Goal: Task Accomplishment & Management: Complete application form

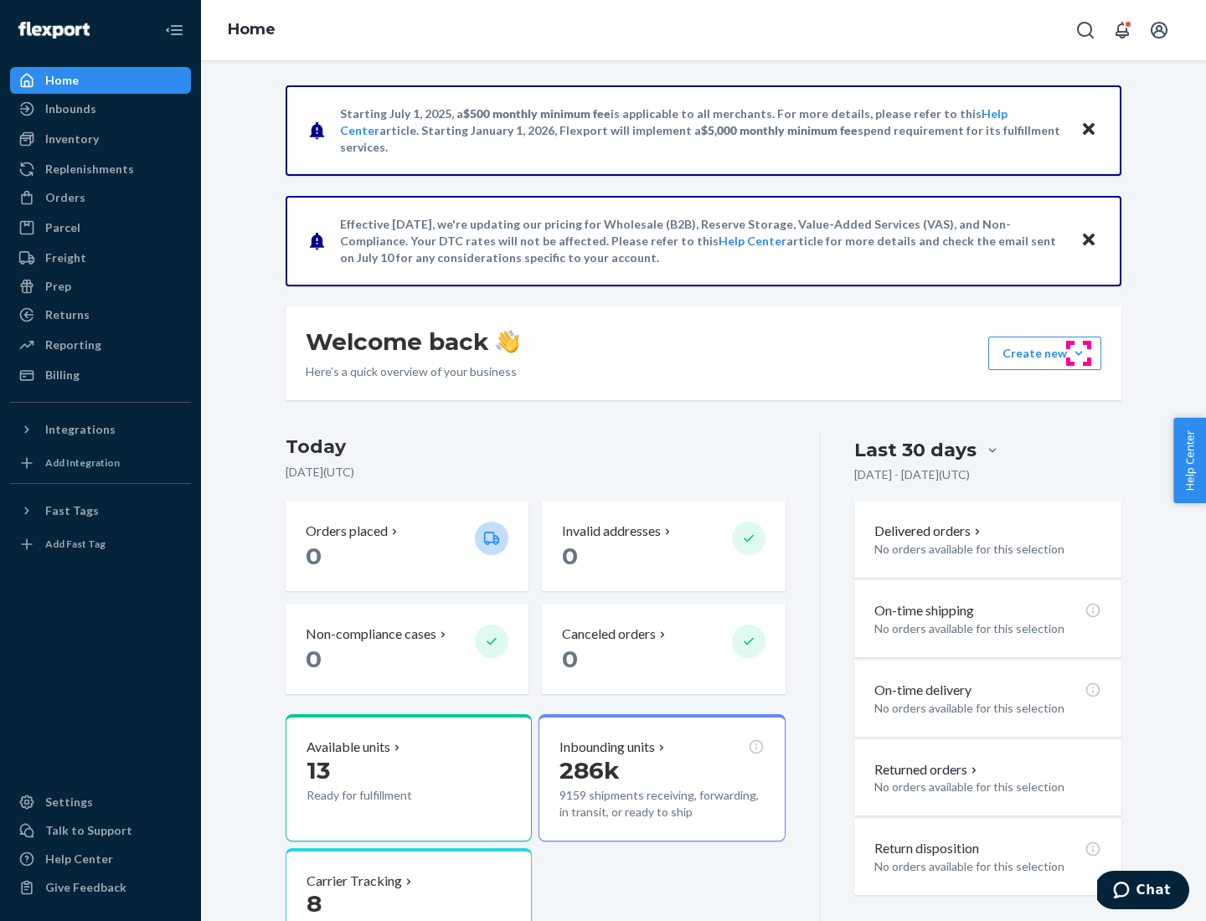
click at [1079, 353] on button "Create new Create new inbound Create new order Create new product" at bounding box center [1044, 354] width 113 height 34
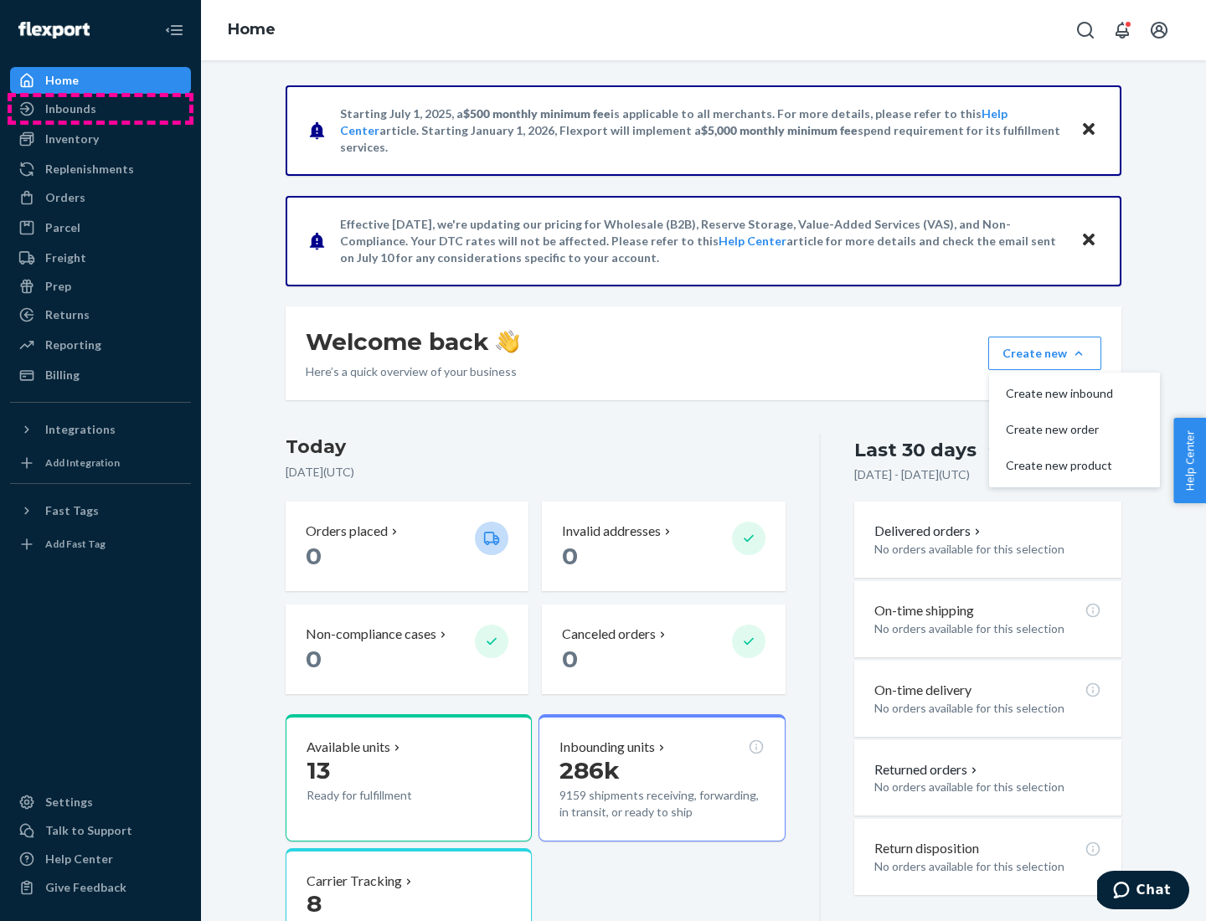
click at [101, 109] on div "Inbounds" at bounding box center [101, 108] width 178 height 23
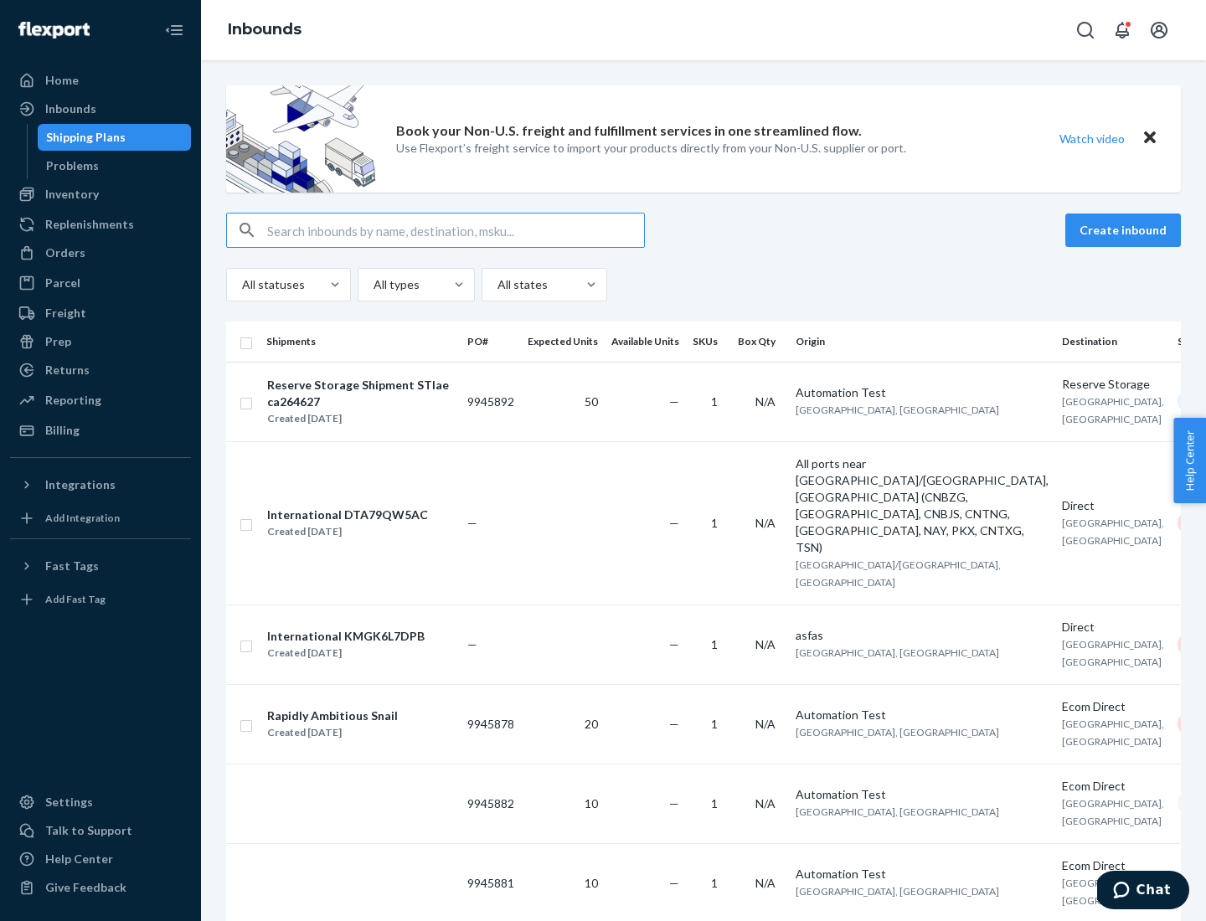
click at [1126, 230] on button "Create inbound" at bounding box center [1123, 231] width 116 height 34
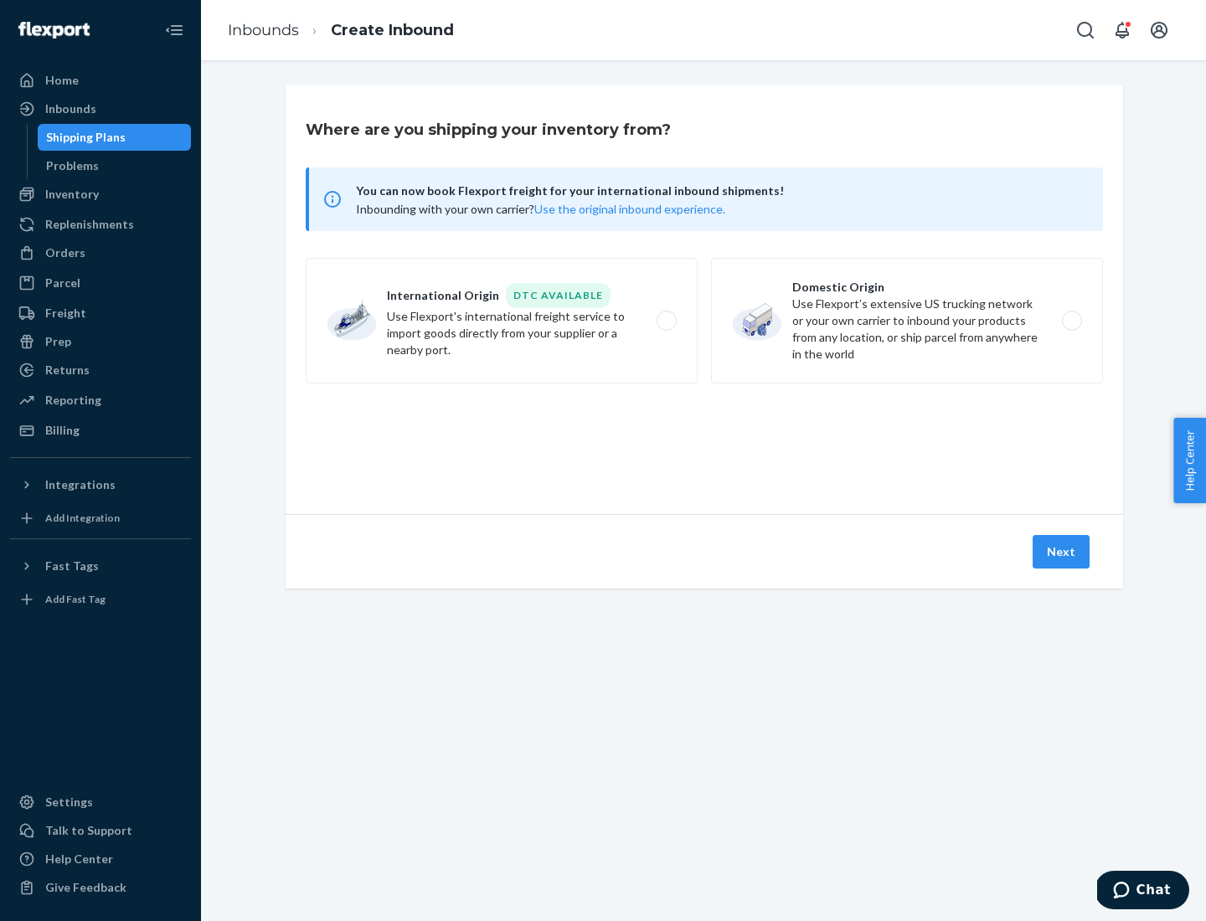
click at [907, 321] on label "Domestic Origin Use Flexport’s extensive US trucking network or your own carrie…" at bounding box center [907, 321] width 392 height 126
click at [1071, 321] on input "Domestic Origin Use Flexport’s extensive US trucking network or your own carrie…" at bounding box center [1076, 321] width 11 height 11
radio input "true"
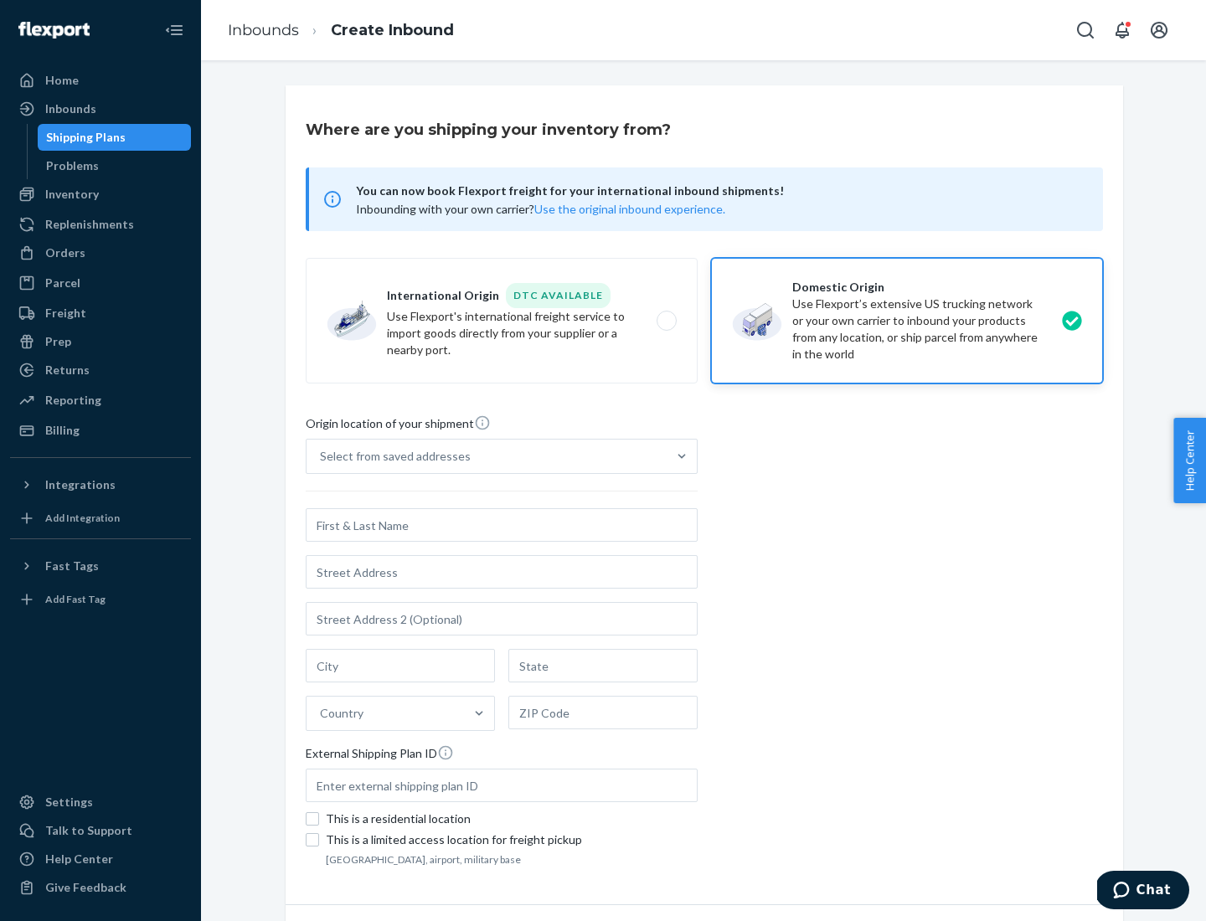
click at [391, 456] on div "Select from saved addresses" at bounding box center [395, 456] width 151 height 17
click at [322, 456] on input "Select from saved addresses" at bounding box center [321, 456] width 2 height 17
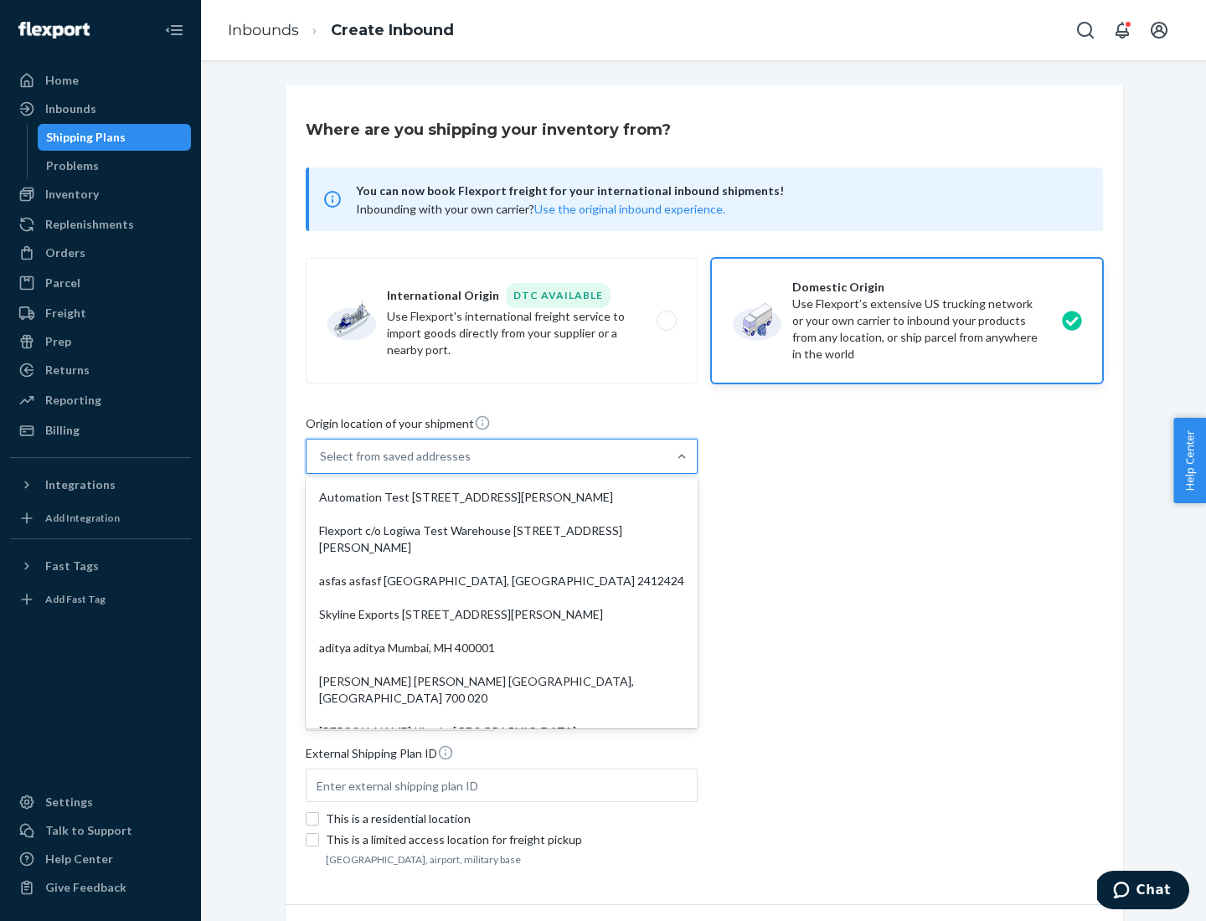
scroll to position [7, 0]
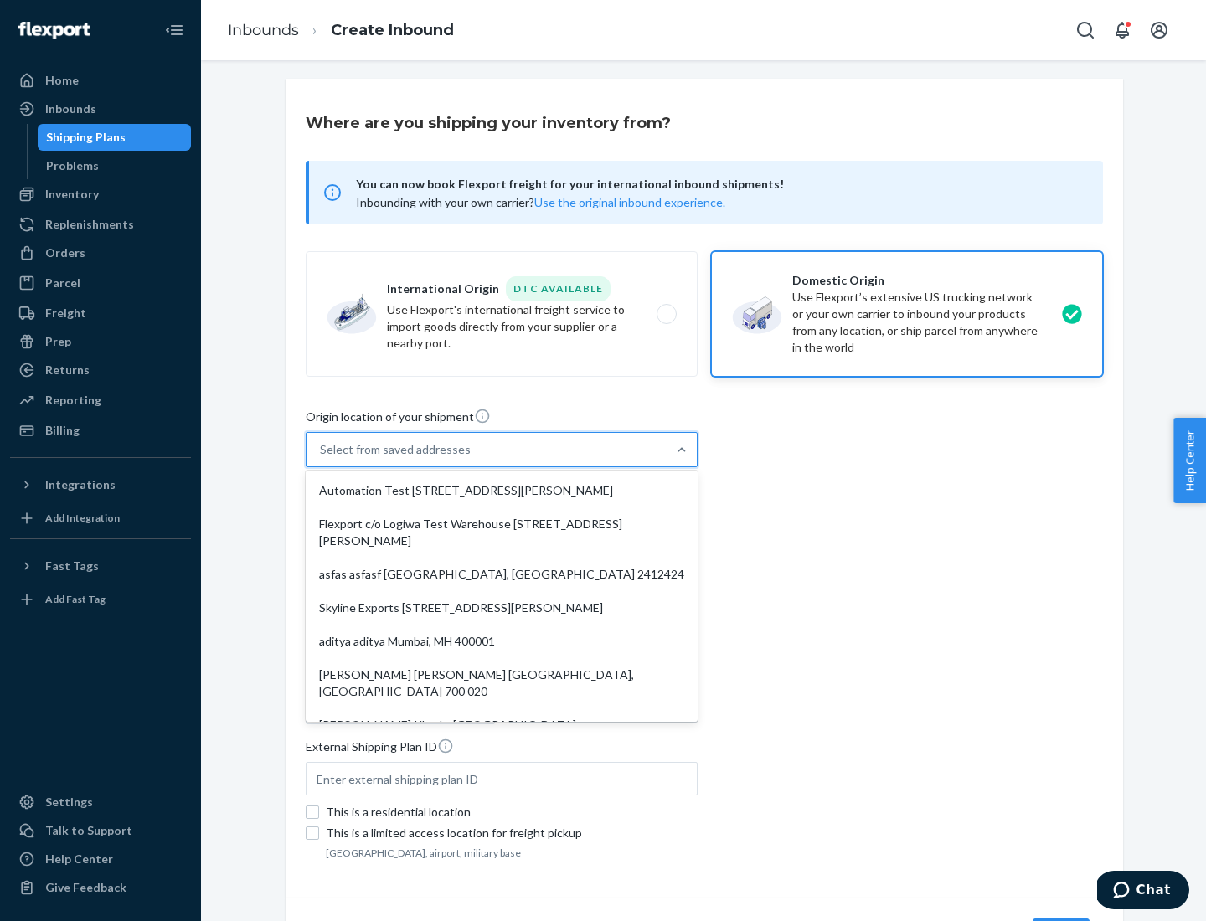
click at [502, 491] on div "Automation Test [STREET_ADDRESS][PERSON_NAME]" at bounding box center [501, 491] width 385 height 34
click at [322, 458] on input "option Automation Test [STREET_ADDRESS][PERSON_NAME]. 9 results available. Use …" at bounding box center [321, 449] width 2 height 17
type input "Automation Test"
type input "9th Floor"
type input "[GEOGRAPHIC_DATA]"
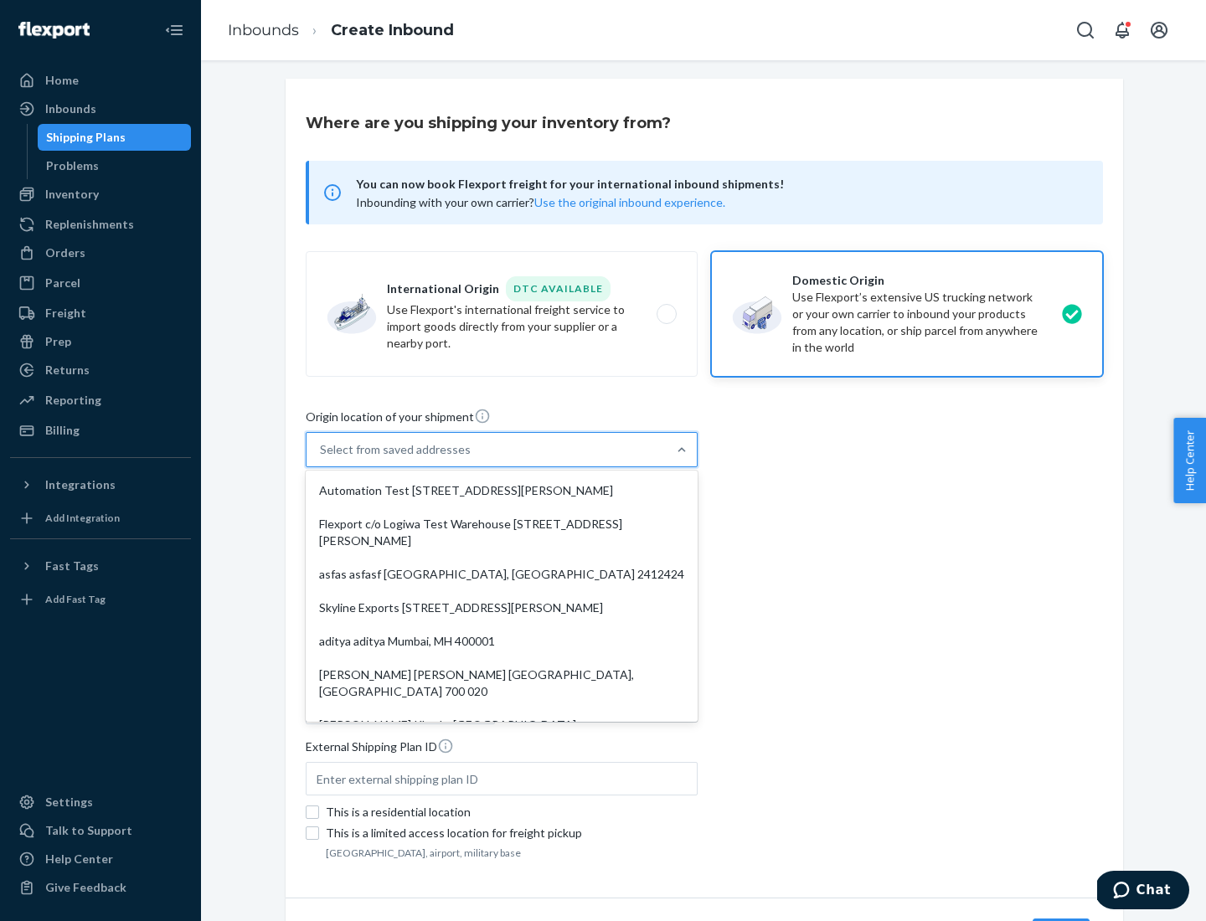
type input "CA"
type input "94104"
type input "[STREET_ADDRESS][PERSON_NAME]"
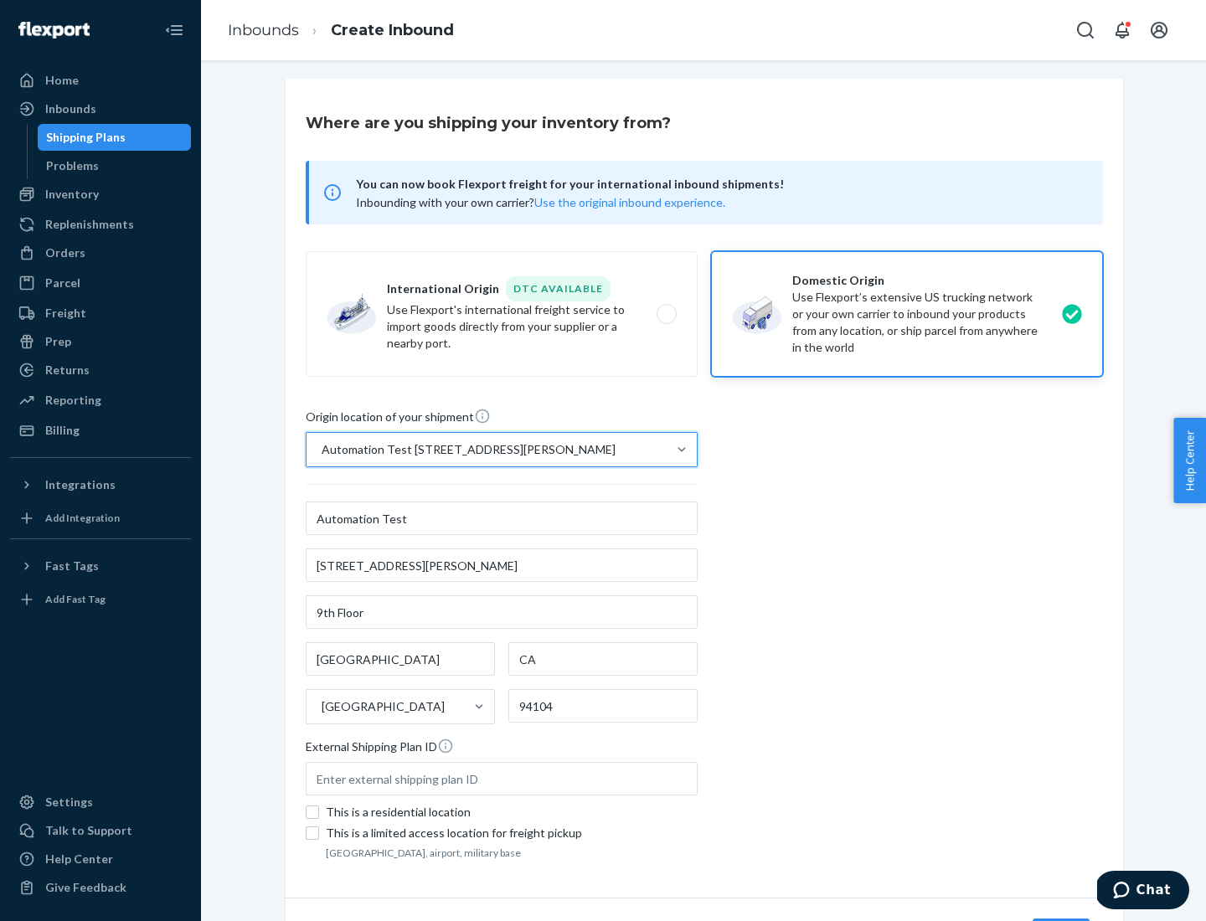
scroll to position [98, 0]
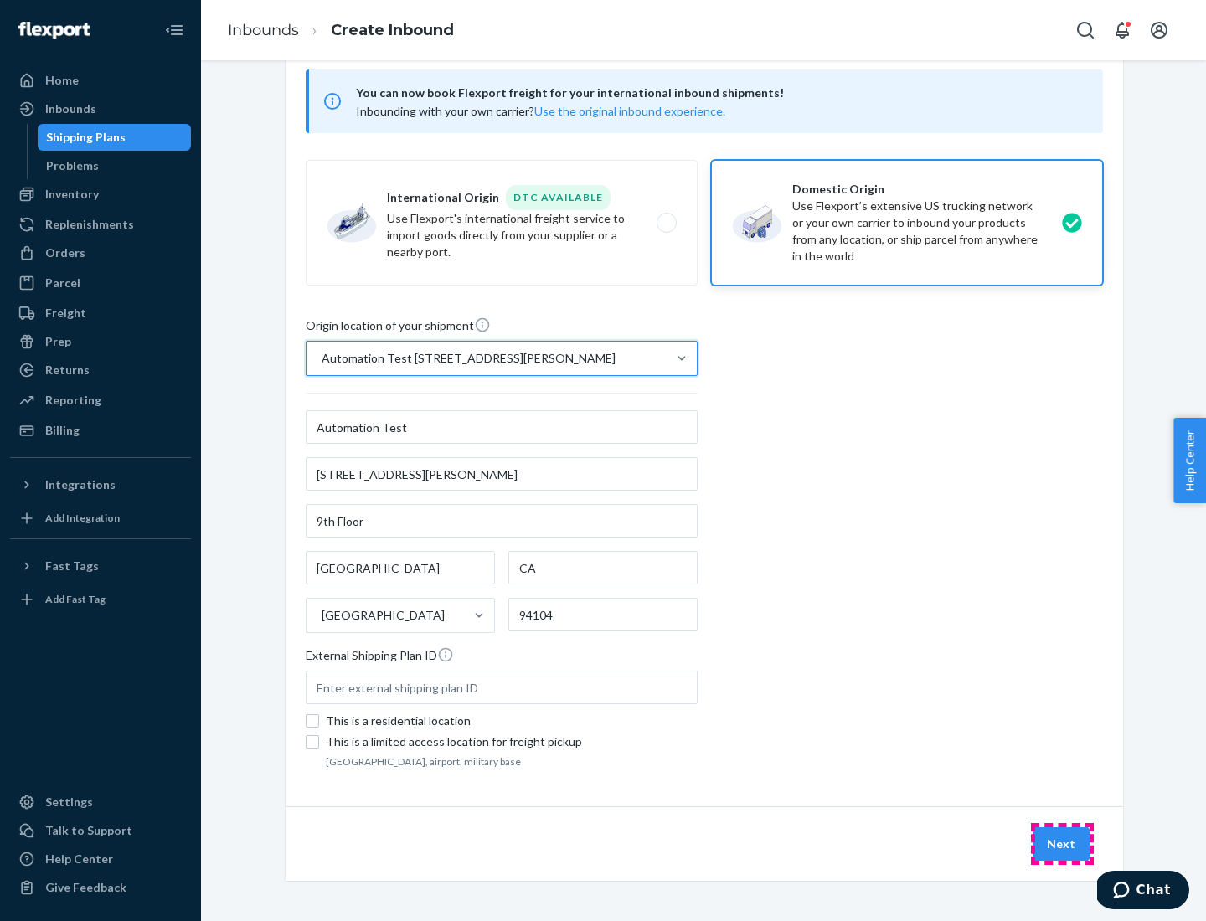
click at [1062, 844] on button "Next" at bounding box center [1061, 844] width 57 height 34
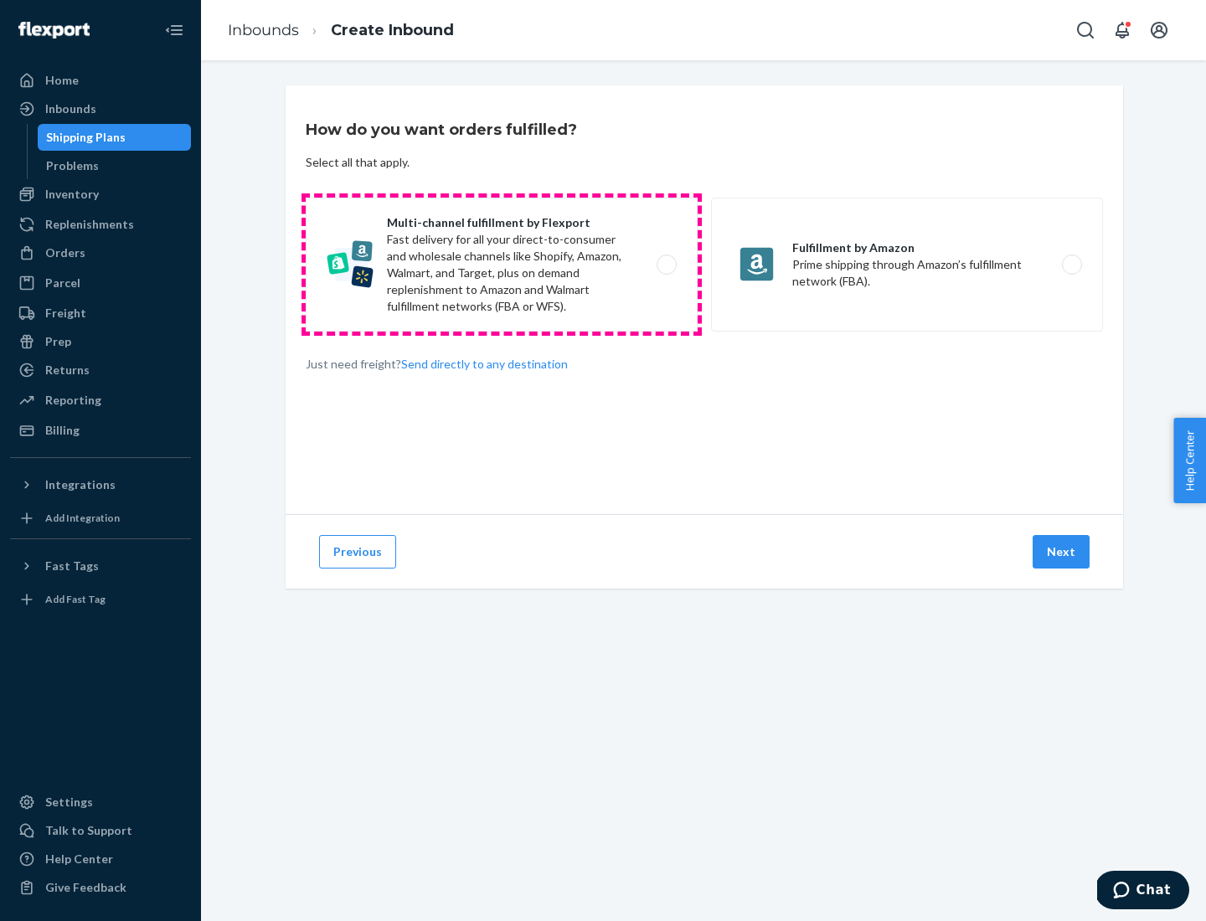
click at [502, 265] on label "Multi-channel fulfillment by Flexport Fast delivery for all your direct-to-cons…" at bounding box center [502, 265] width 392 height 134
click at [666, 265] on input "Multi-channel fulfillment by Flexport Fast delivery for all your direct-to-cons…" at bounding box center [671, 265] width 11 height 11
radio input "true"
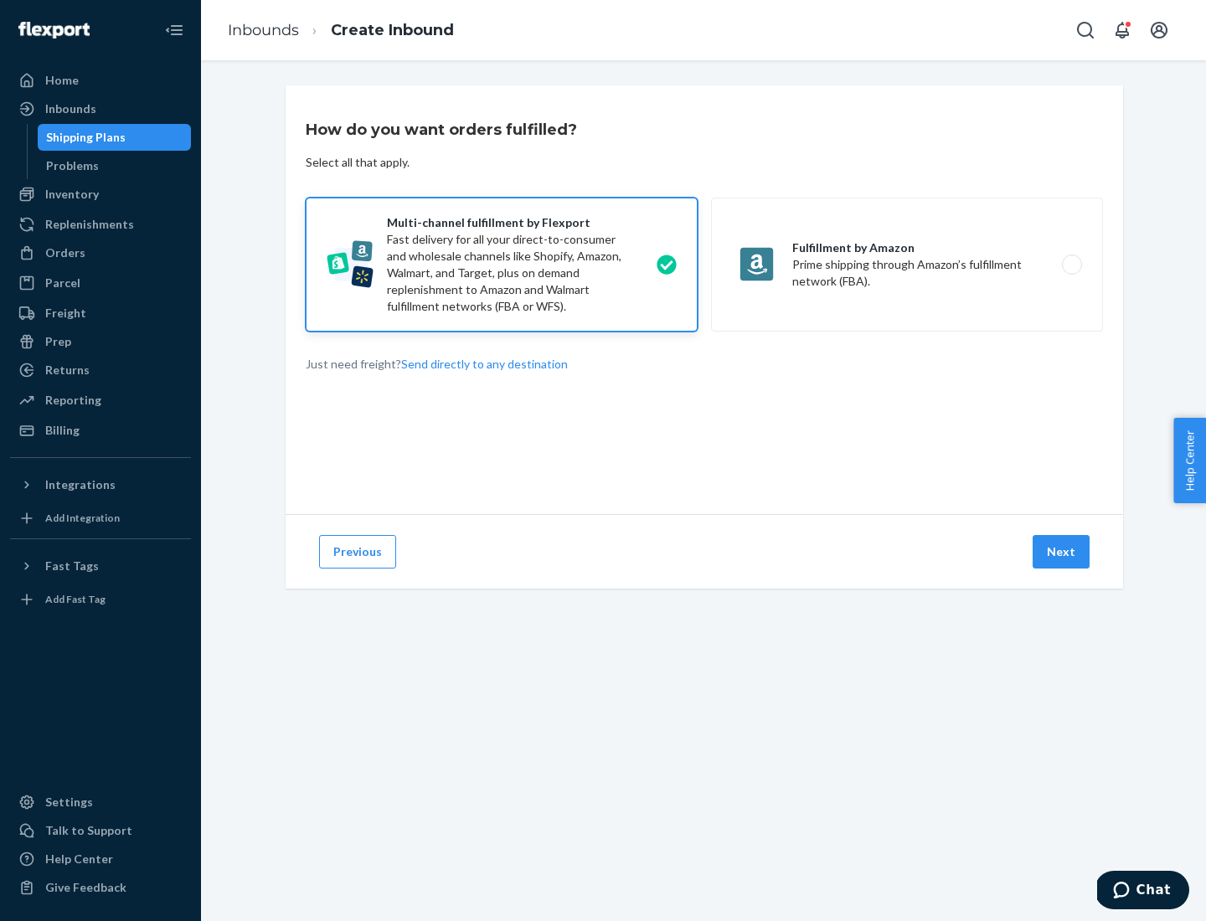
click at [1062, 552] on button "Next" at bounding box center [1061, 552] width 57 height 34
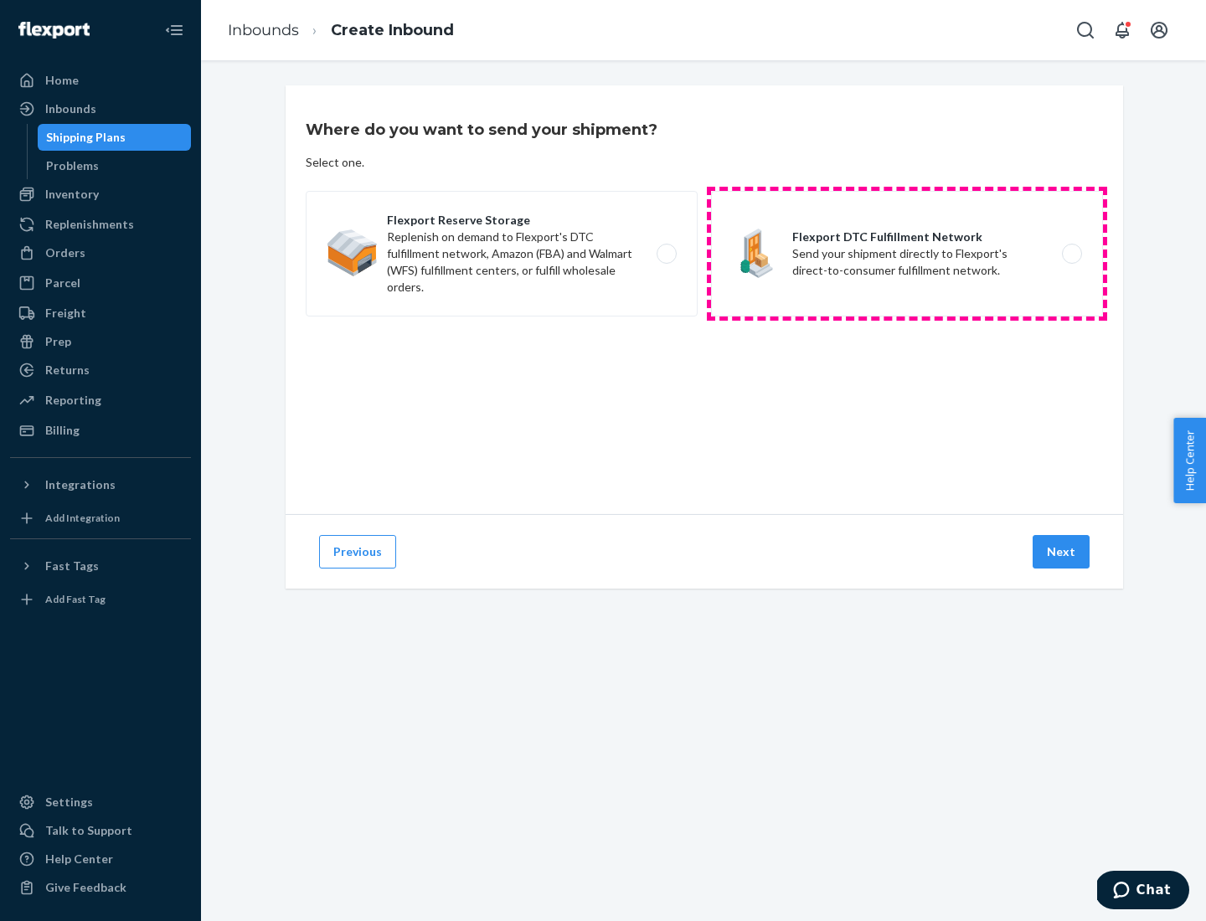
click at [907, 254] on label "Flexport DTC Fulfillment Network Send your shipment directly to Flexport's dire…" at bounding box center [907, 254] width 392 height 126
click at [1071, 254] on input "Flexport DTC Fulfillment Network Send your shipment directly to Flexport's dire…" at bounding box center [1076, 254] width 11 height 11
radio input "true"
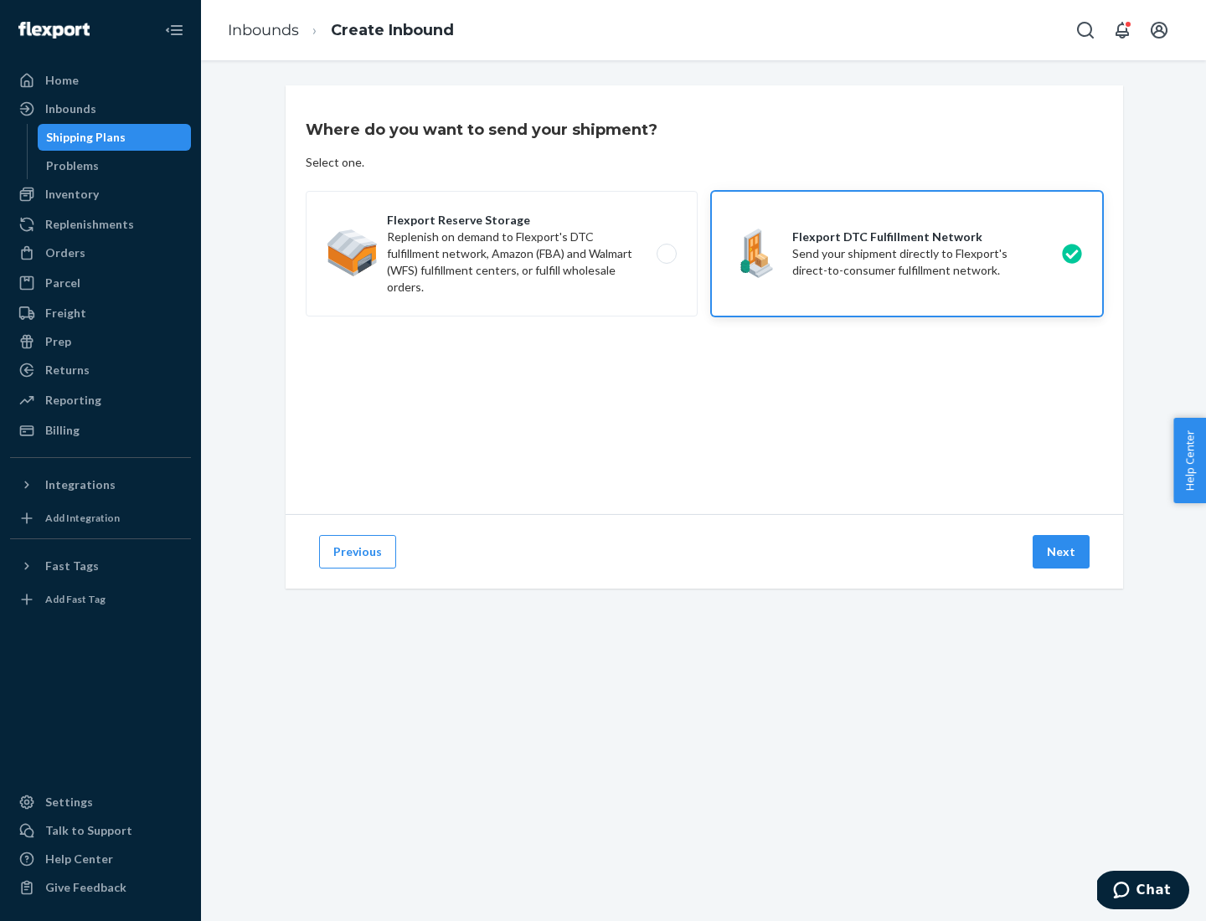
click at [1062, 552] on button "Next" at bounding box center [1061, 552] width 57 height 34
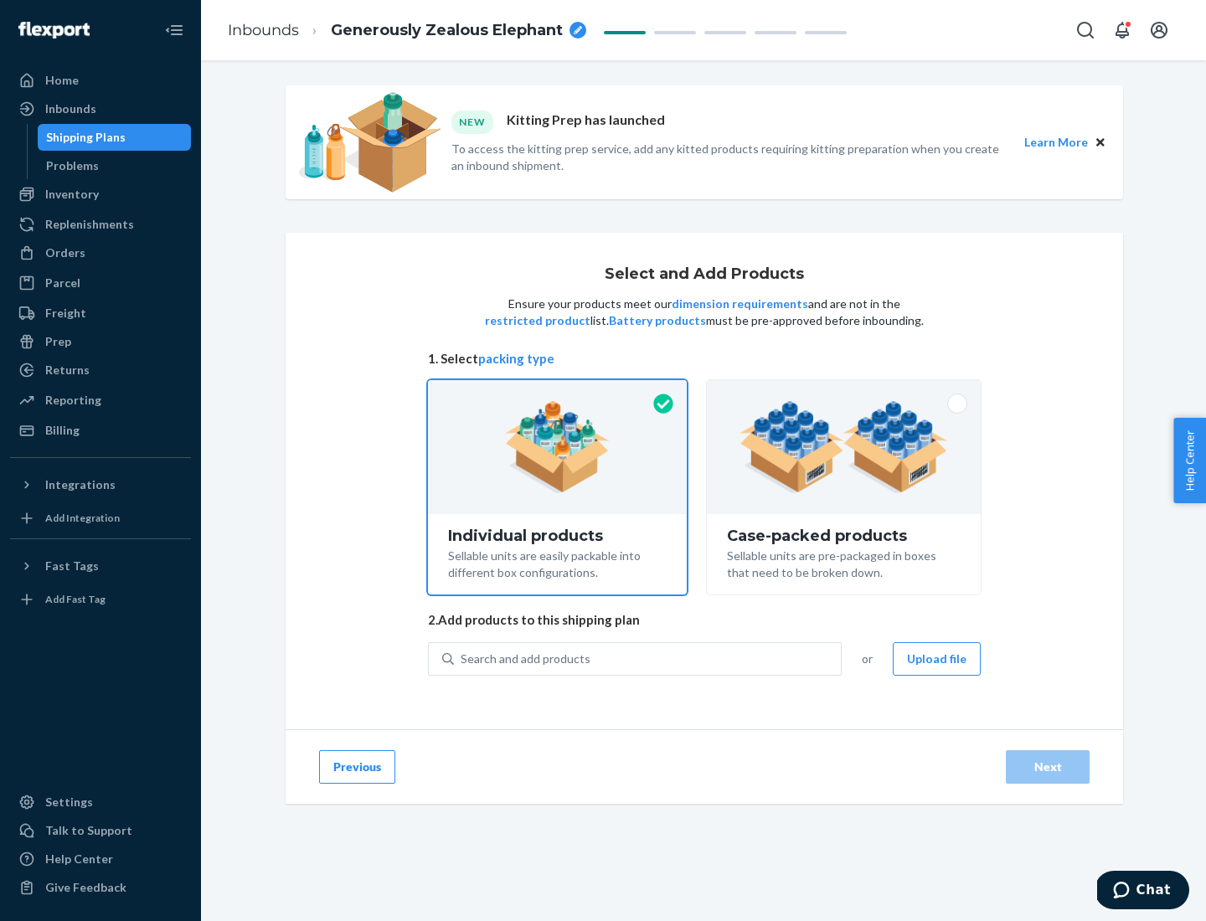
click at [844, 447] on img at bounding box center [844, 447] width 209 height 92
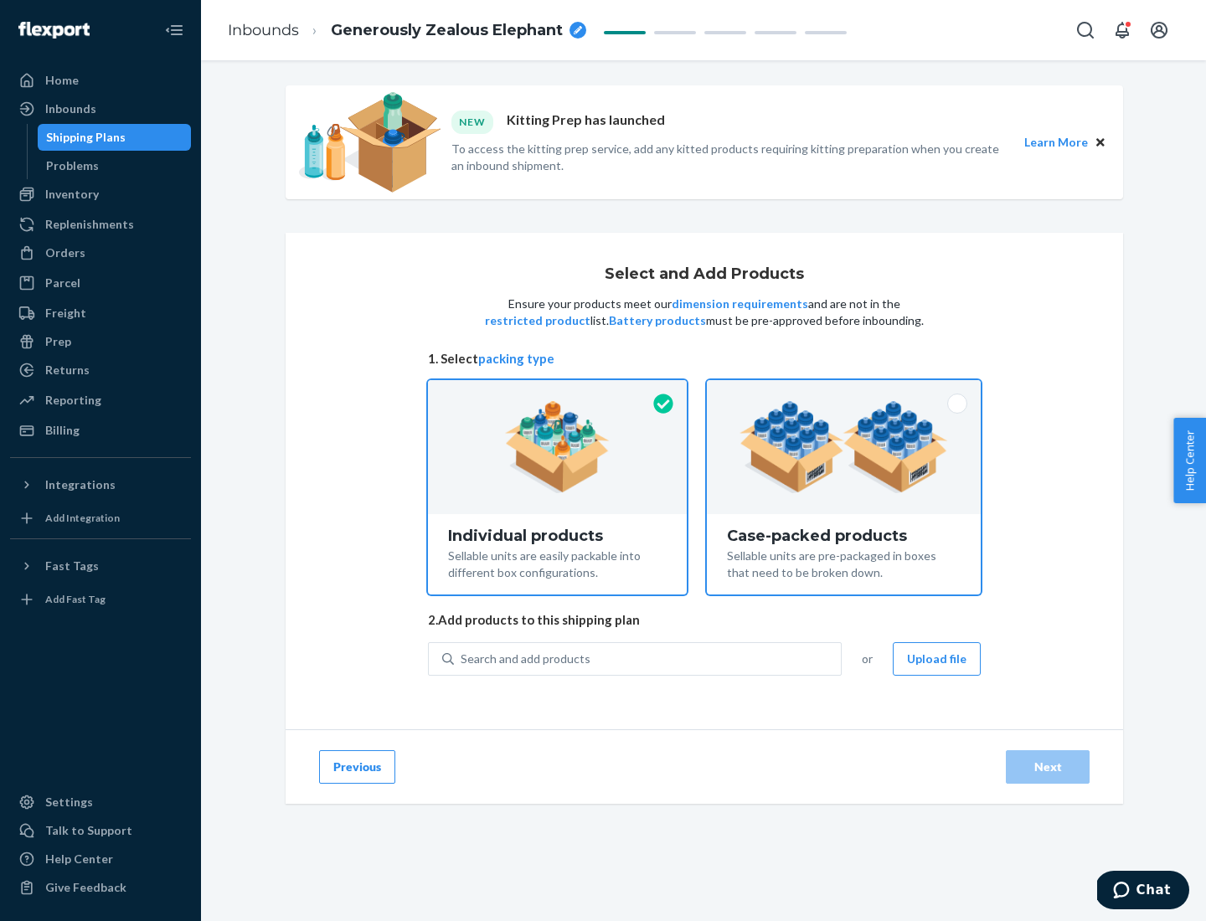
click at [844, 391] on input "Case-packed products Sellable units are pre-packaged in boxes that need to be b…" at bounding box center [843, 385] width 11 height 11
radio input "true"
radio input "false"
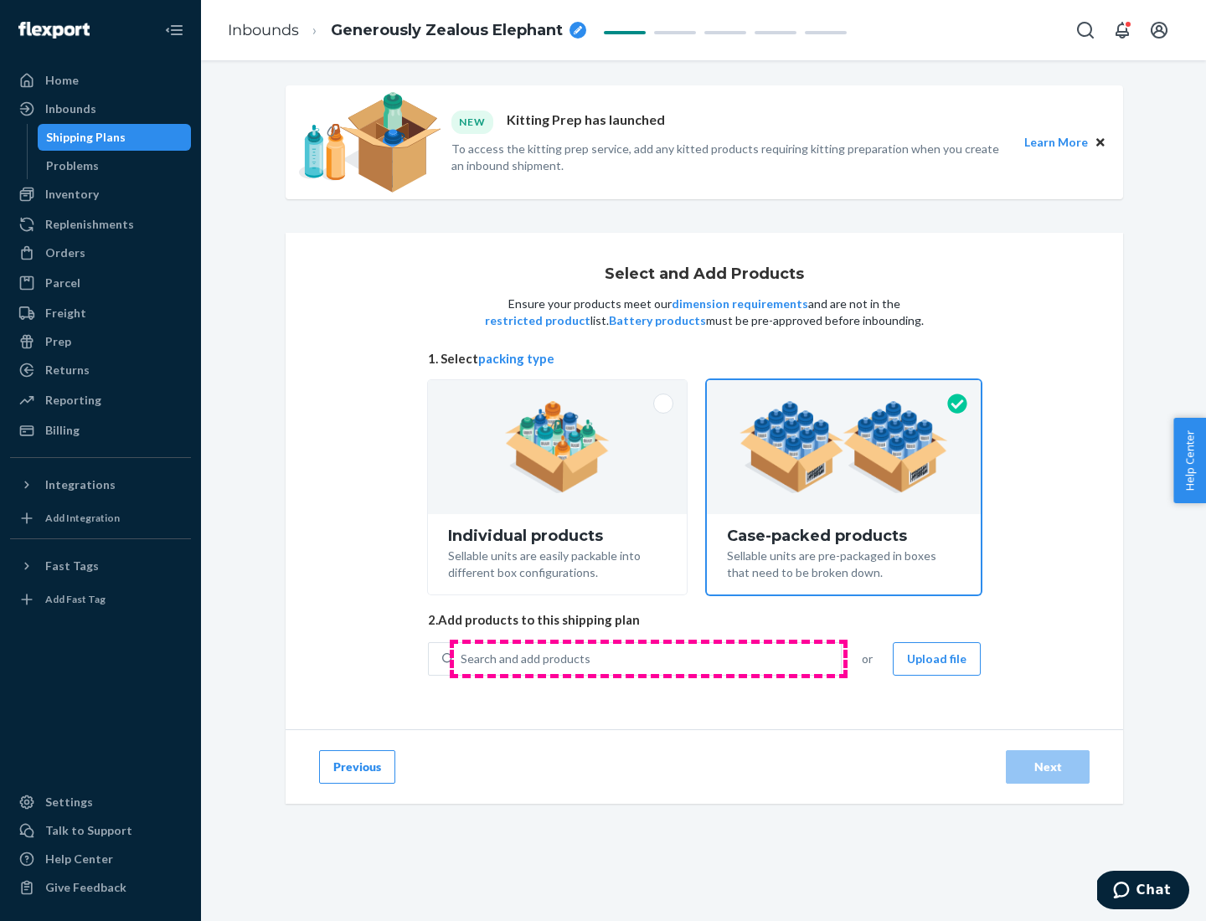
click at [648, 658] on div "Search and add products" at bounding box center [647, 659] width 387 height 30
click at [462, 658] on input "Search and add products" at bounding box center [462, 659] width 2 height 17
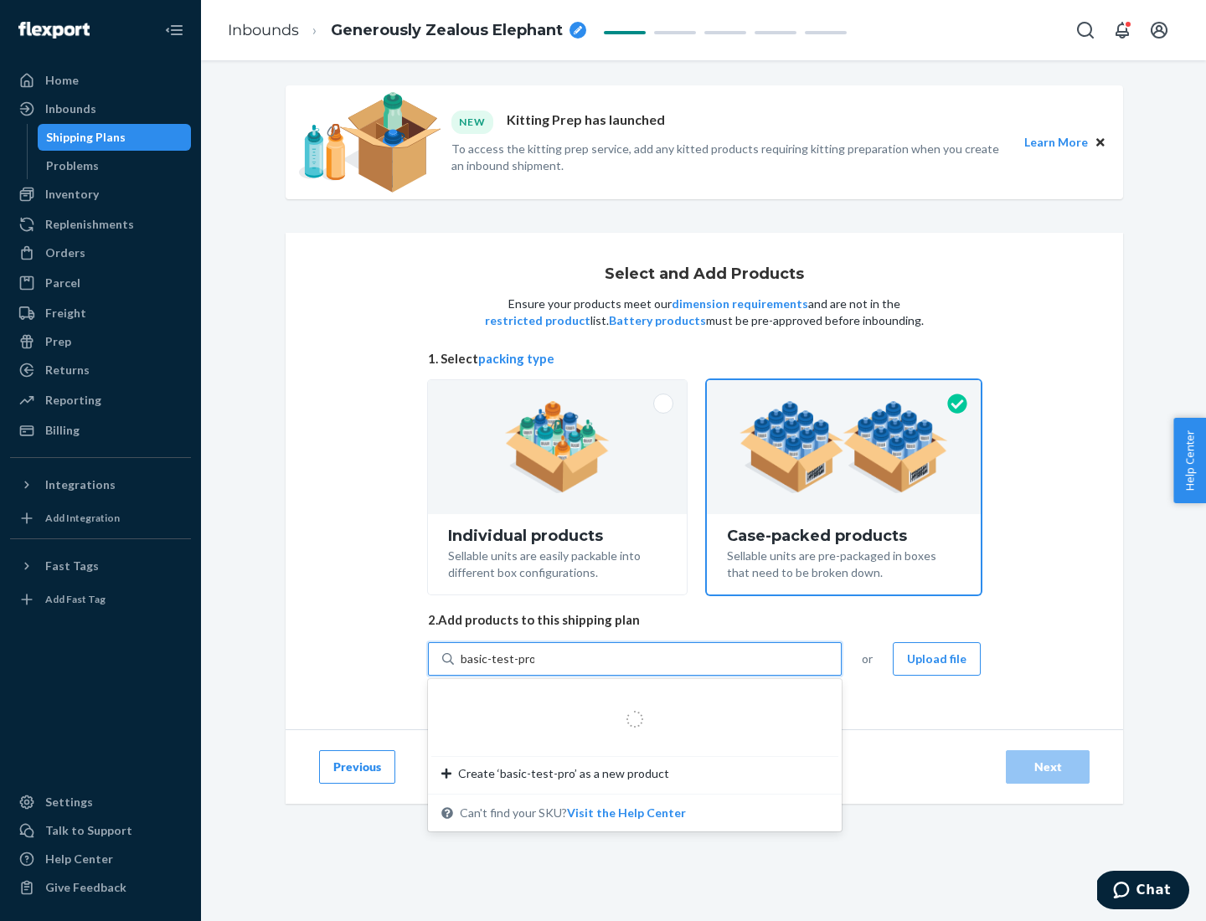
type input "basic-test-product-1"
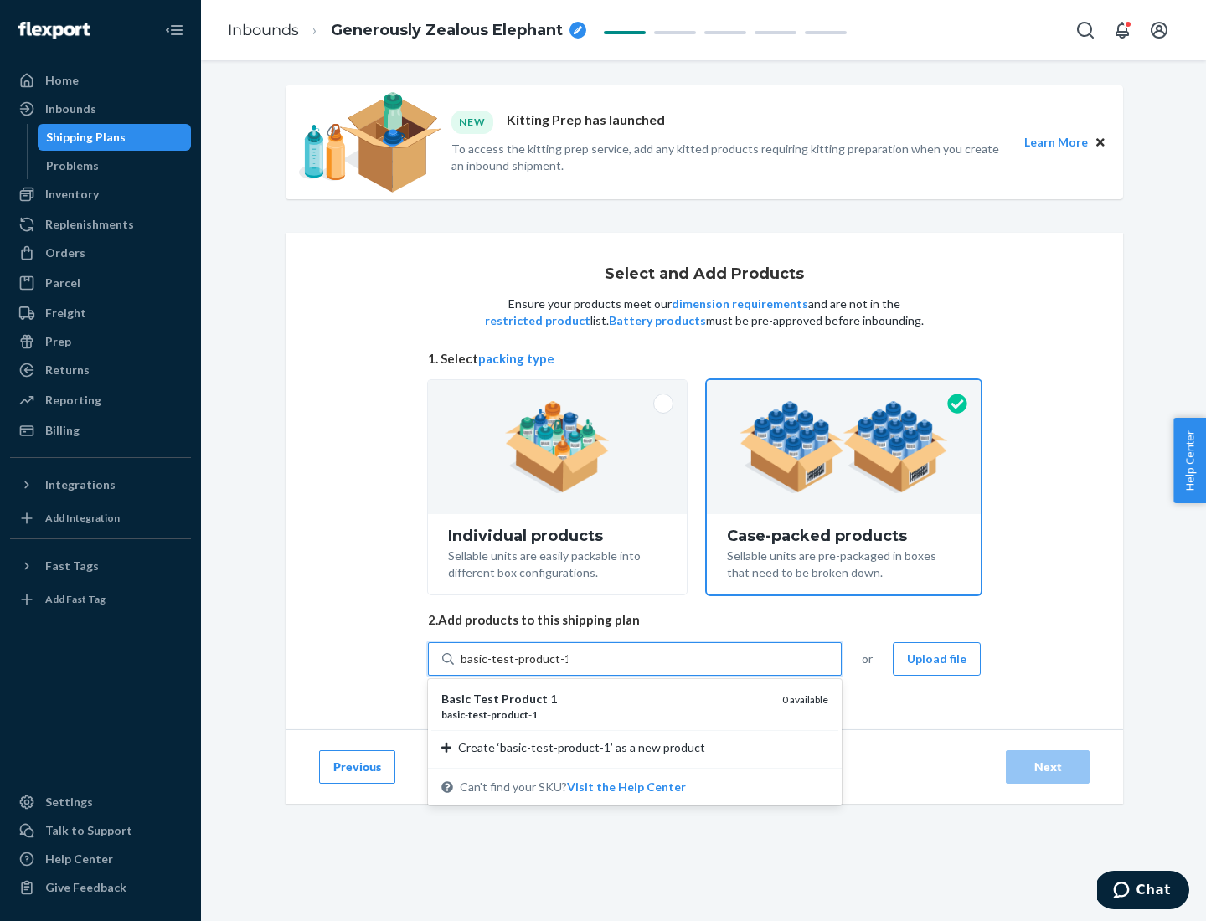
click at [606, 714] on div "basic - test - product - 1" at bounding box center [604, 715] width 327 height 14
click at [568, 667] on input "basic-test-product-1" at bounding box center [514, 659] width 107 height 17
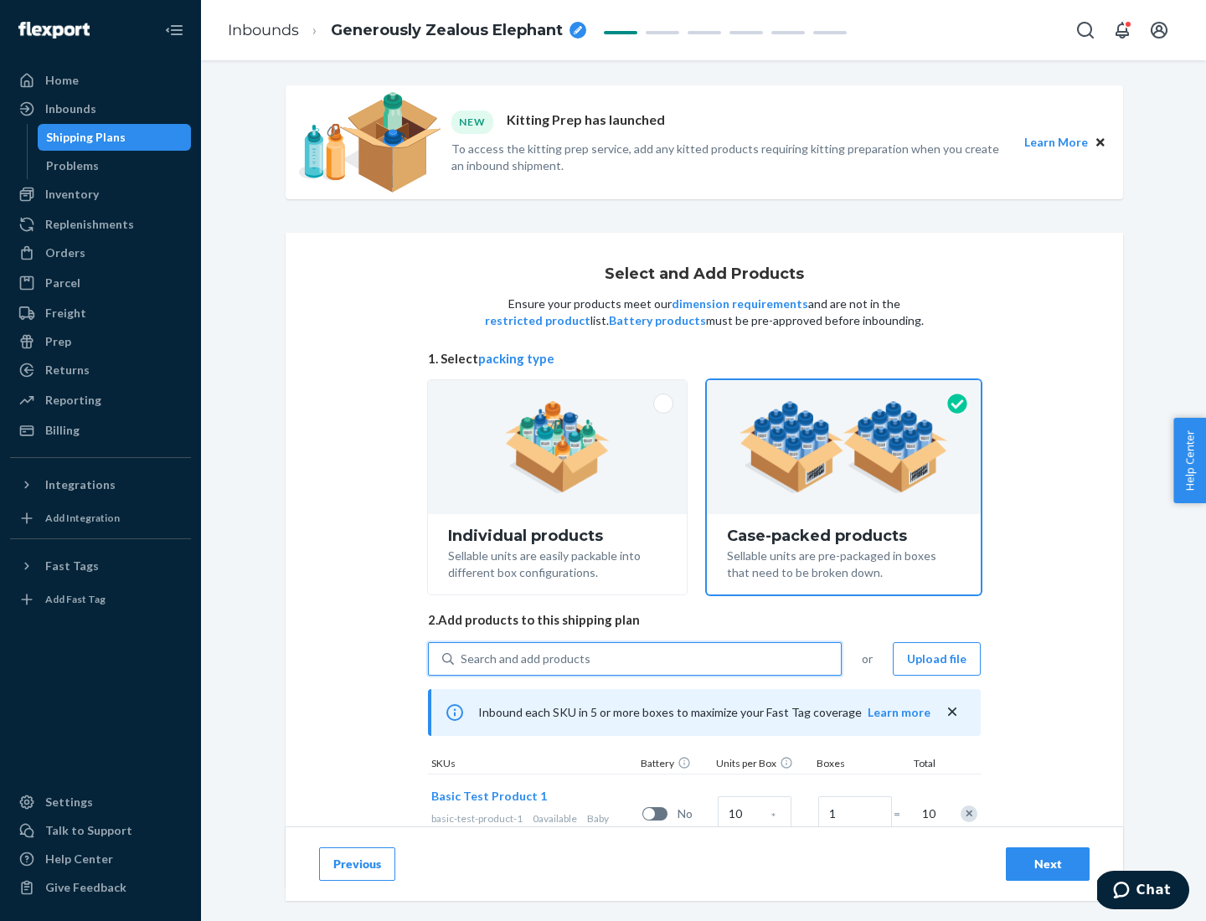
scroll to position [60, 0]
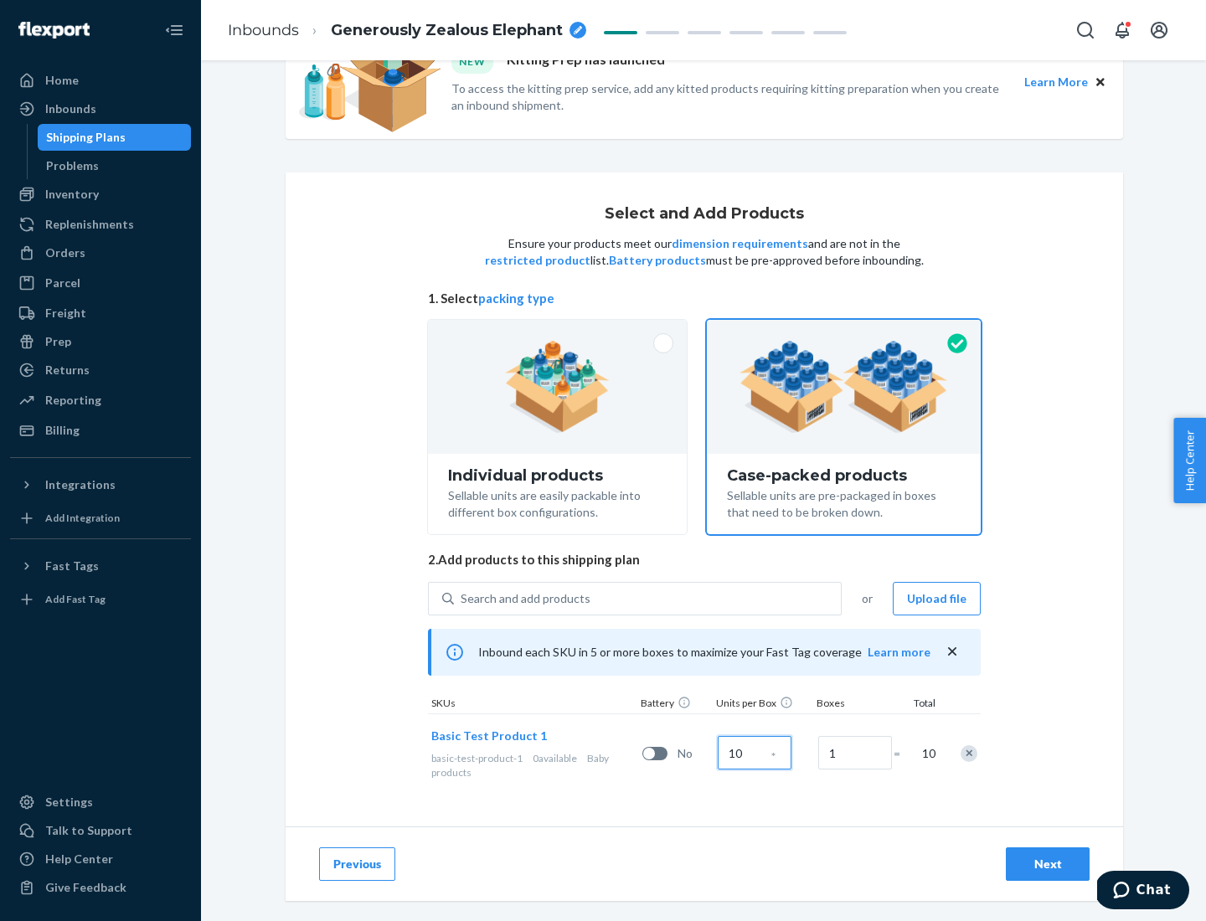
type input "10"
type input "7"
click at [1048, 864] on div "Next" at bounding box center [1047, 864] width 55 height 17
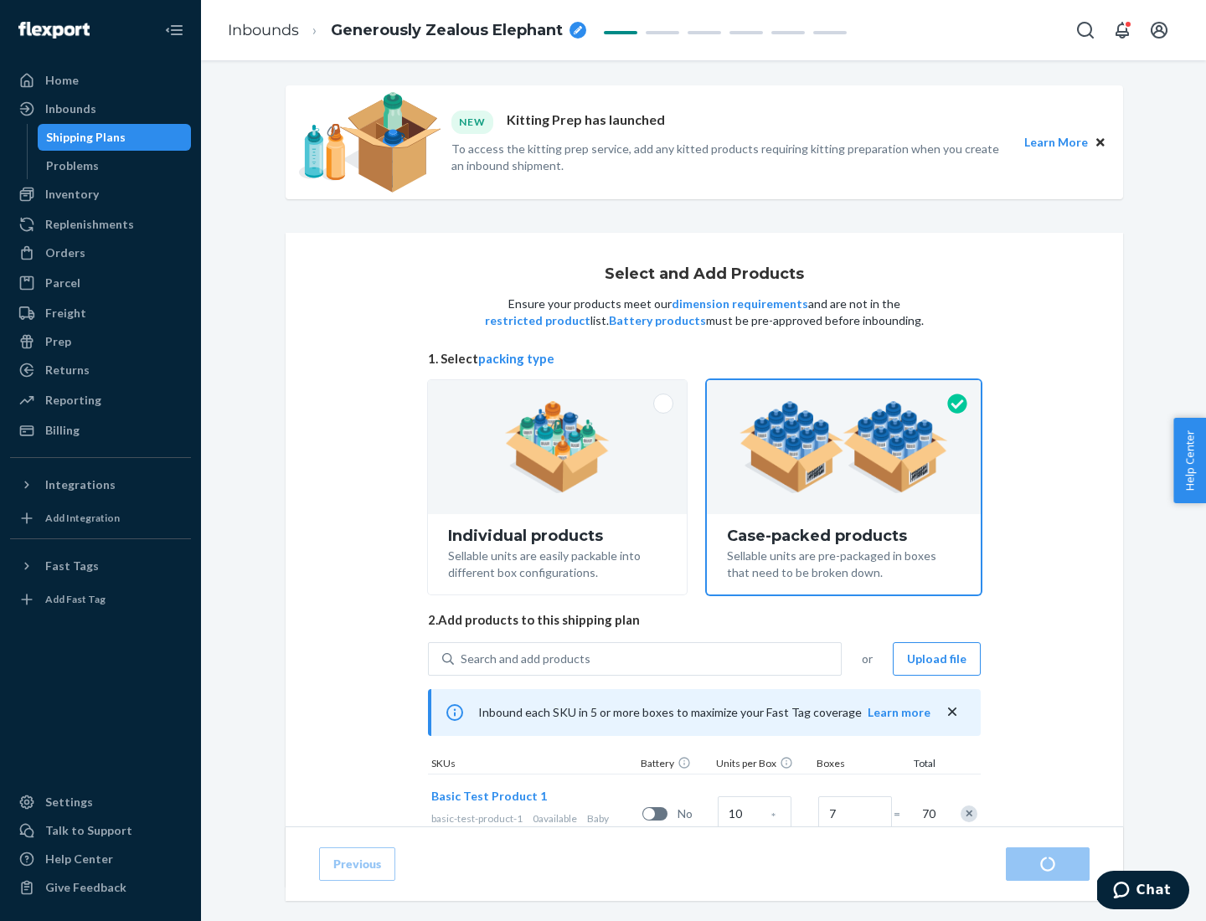
radio input "true"
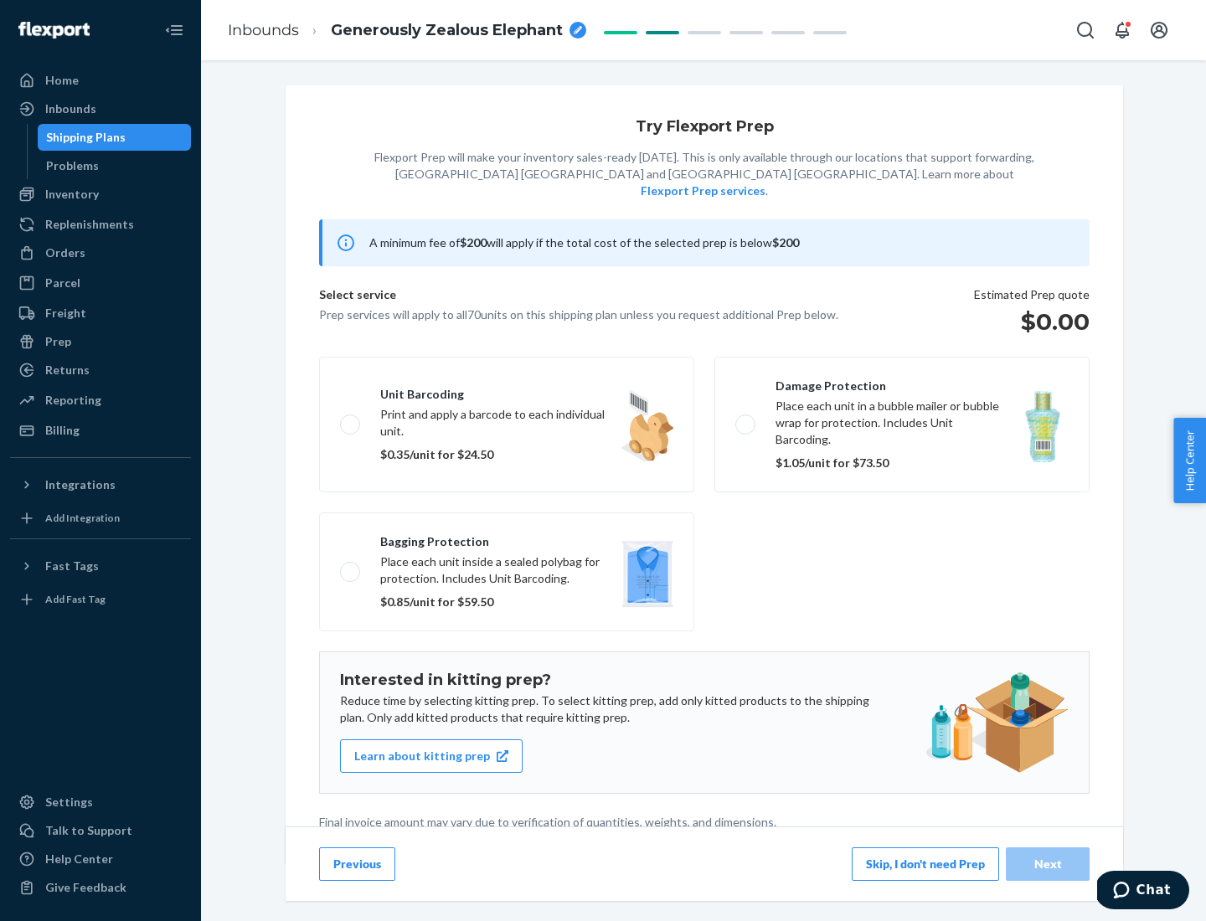
scroll to position [4, 0]
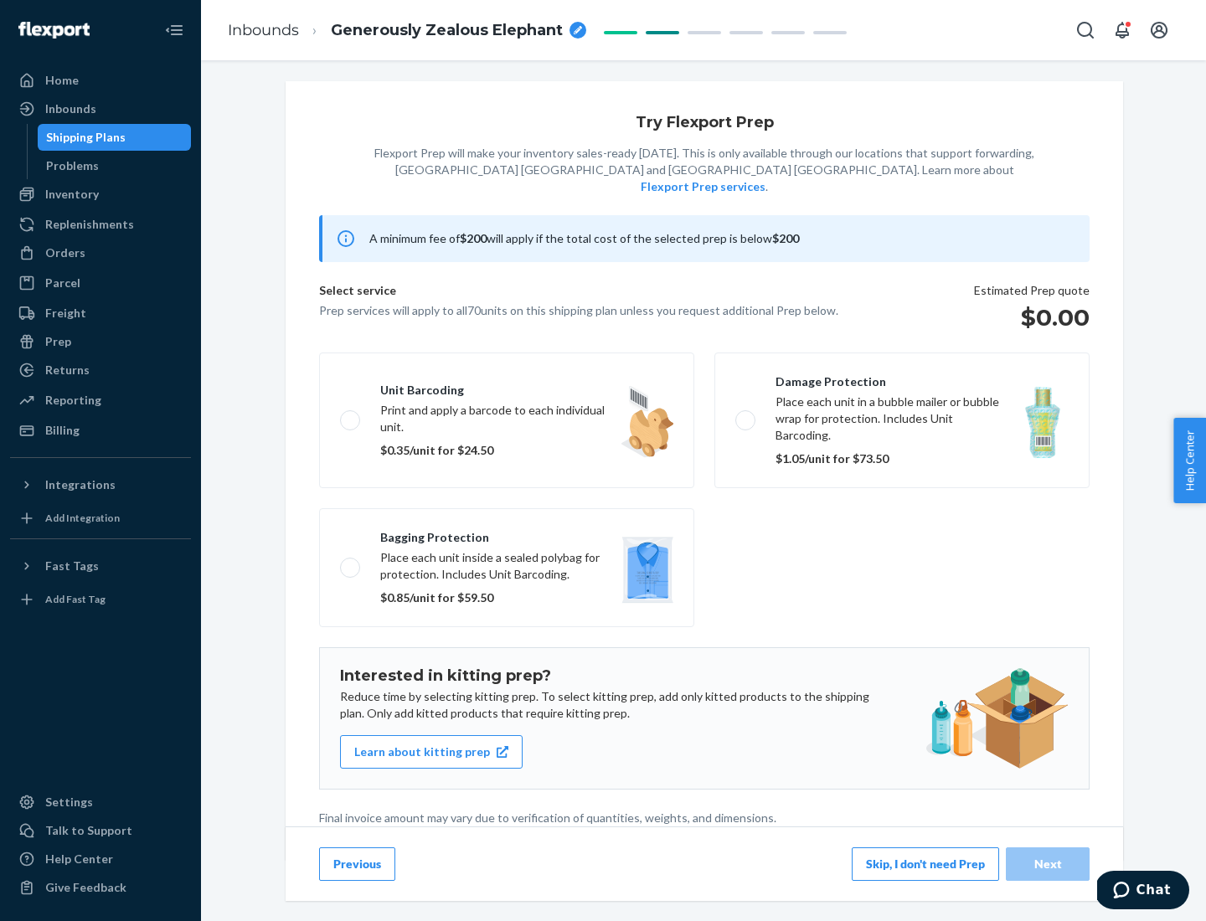
click at [507, 533] on label "Bagging protection Place each unit inside a sealed polybag for protection. Incl…" at bounding box center [506, 567] width 375 height 119
click at [351, 562] on input "Bagging protection Place each unit inside a sealed polybag for protection. Incl…" at bounding box center [345, 567] width 11 height 11
checkbox input "true"
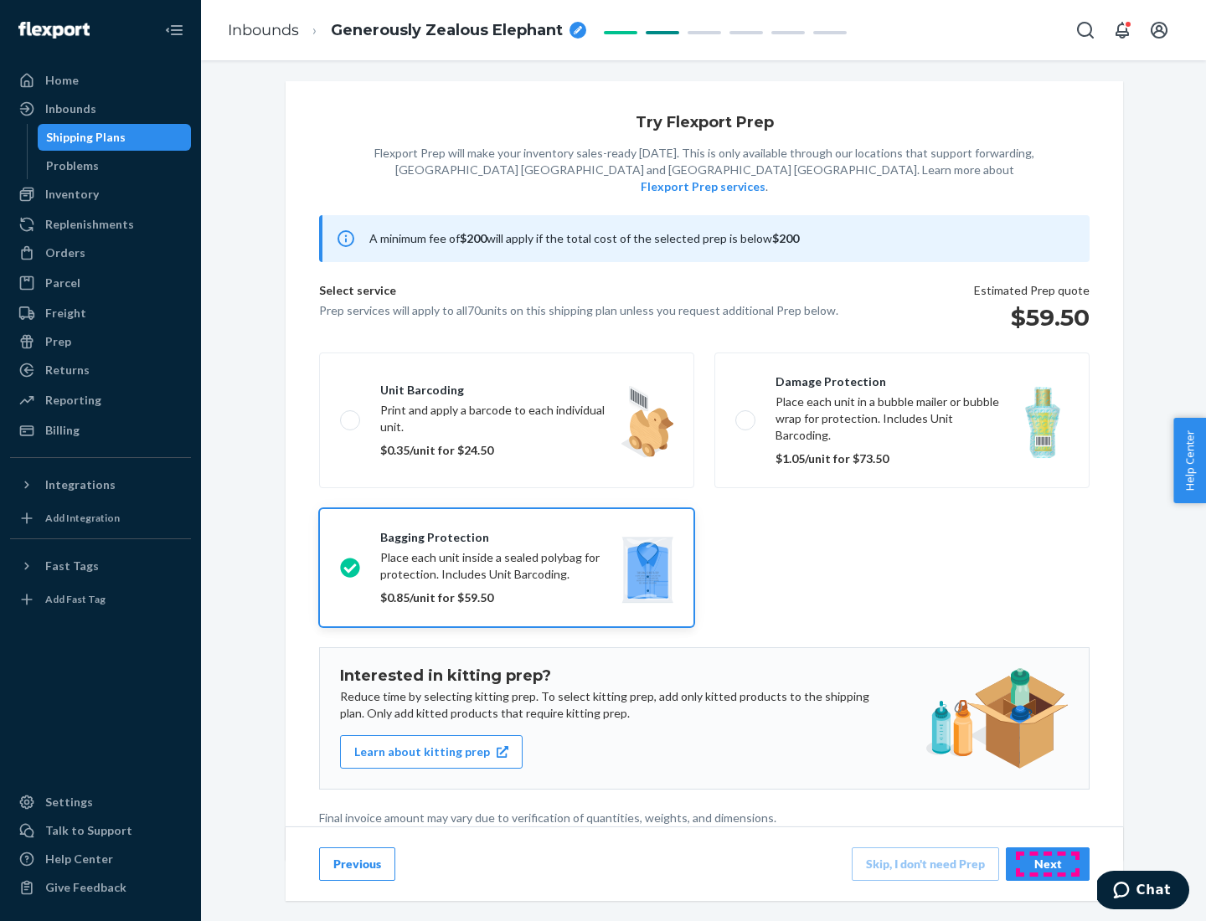
click at [1048, 863] on div "Next" at bounding box center [1047, 864] width 55 height 17
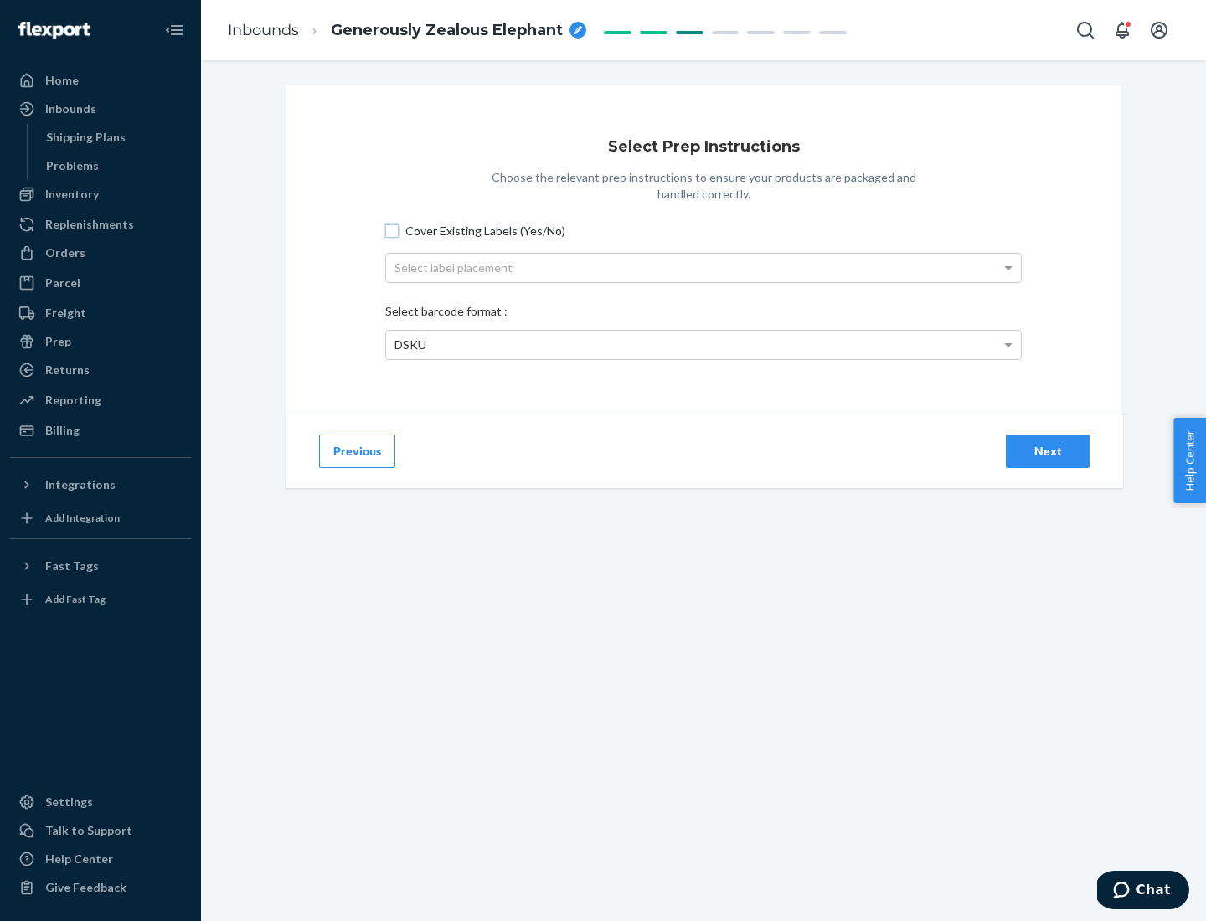
click at [392, 230] on input "Cover Existing Labels (Yes/No)" at bounding box center [391, 230] width 13 height 13
checkbox input "true"
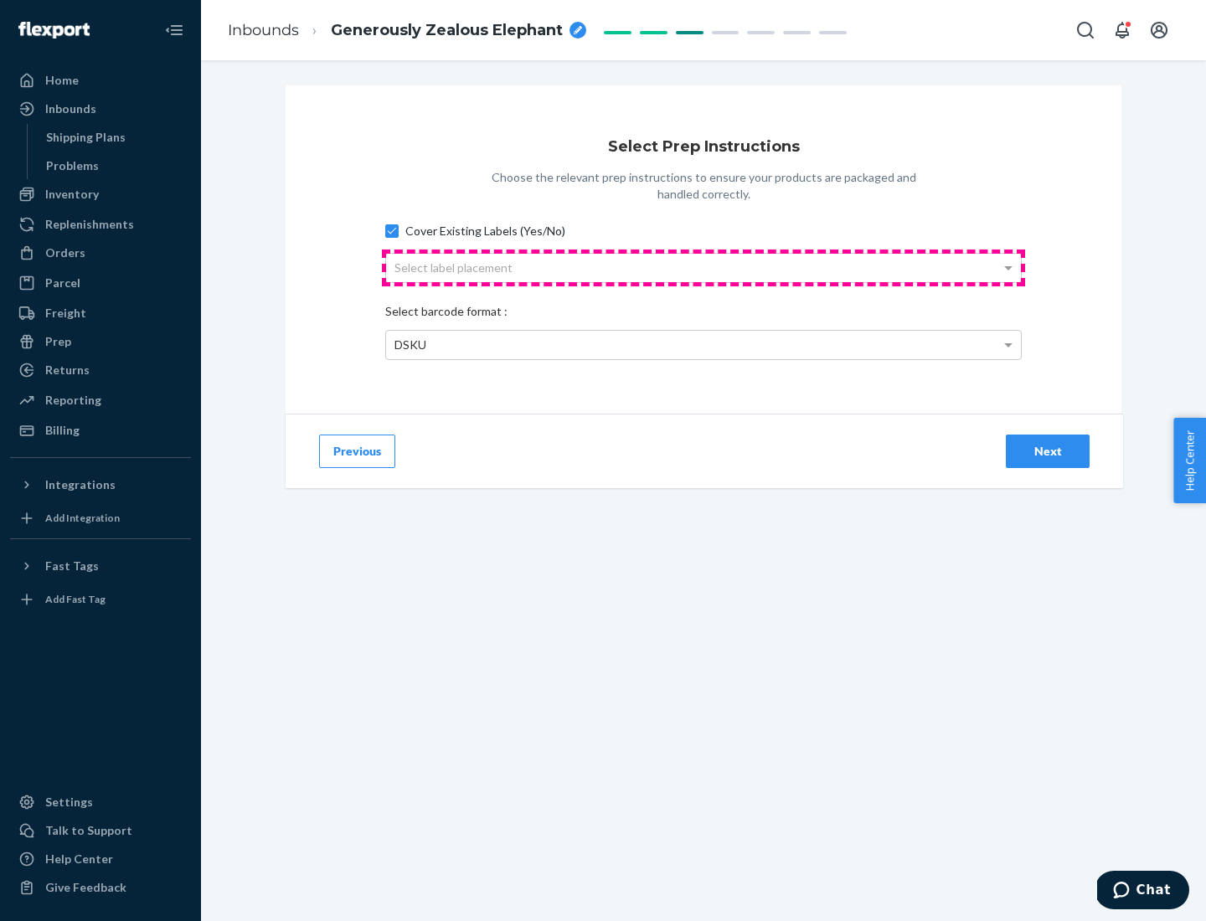
click at [704, 267] on div "Select label placement" at bounding box center [703, 268] width 635 height 28
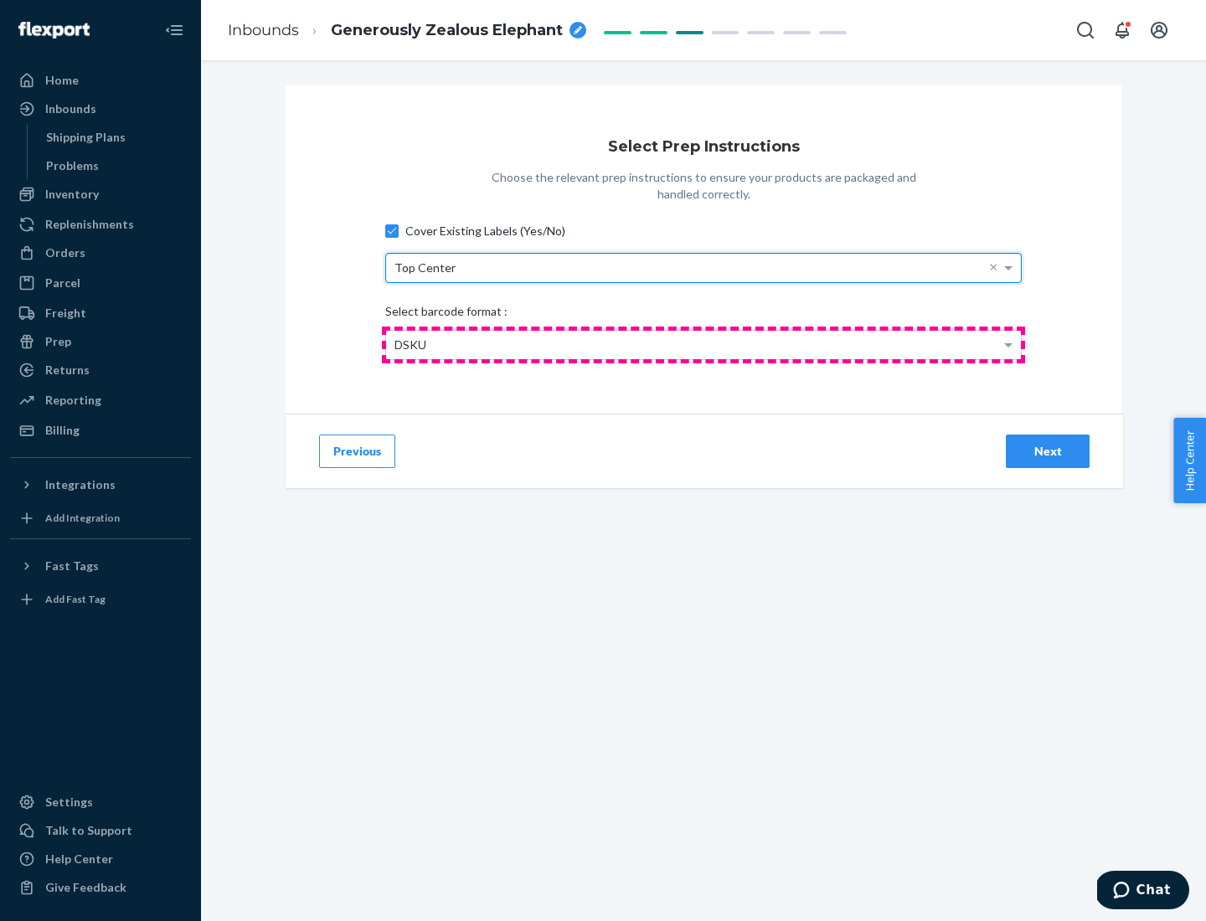
click at [704, 344] on div "DSKU" at bounding box center [703, 345] width 635 height 28
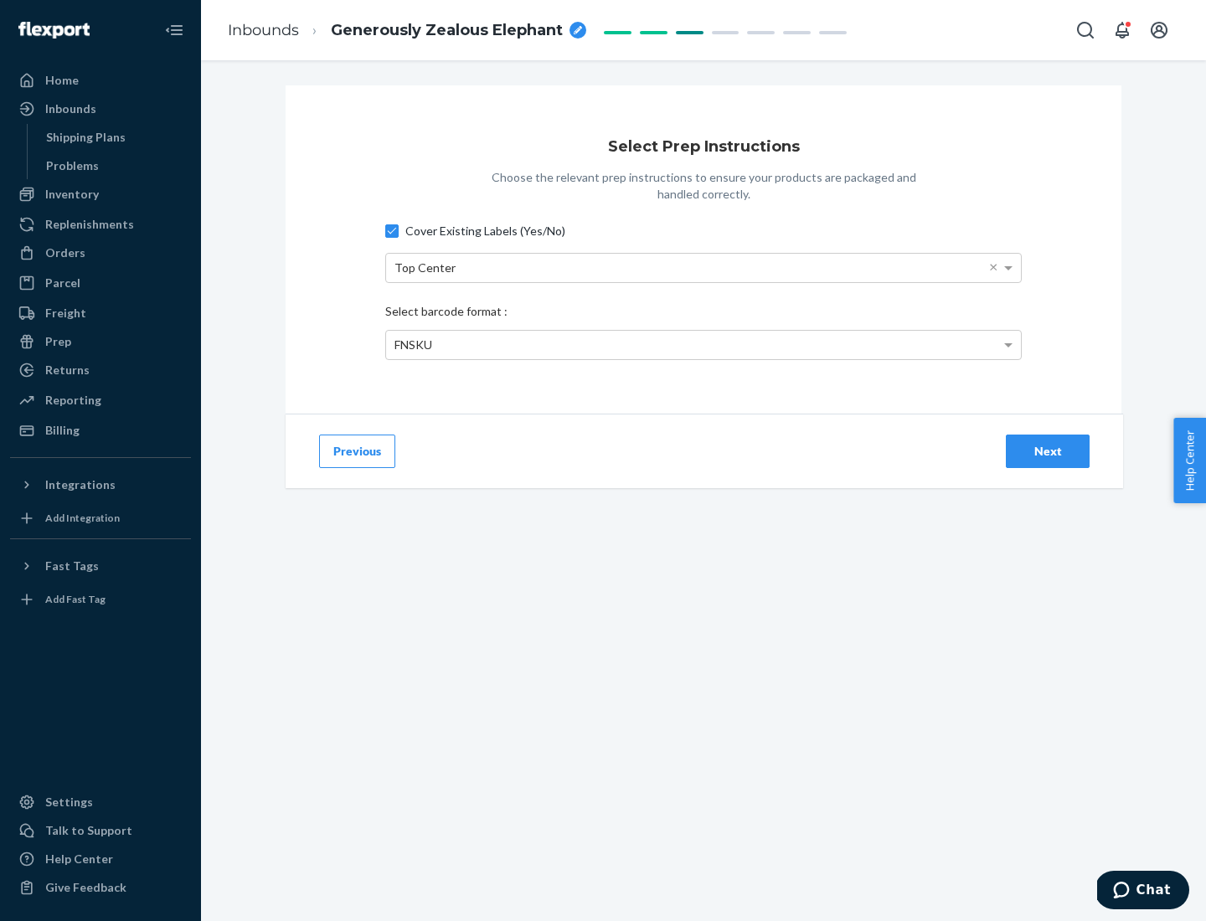
click at [1048, 451] on div "Next" at bounding box center [1047, 451] width 55 height 17
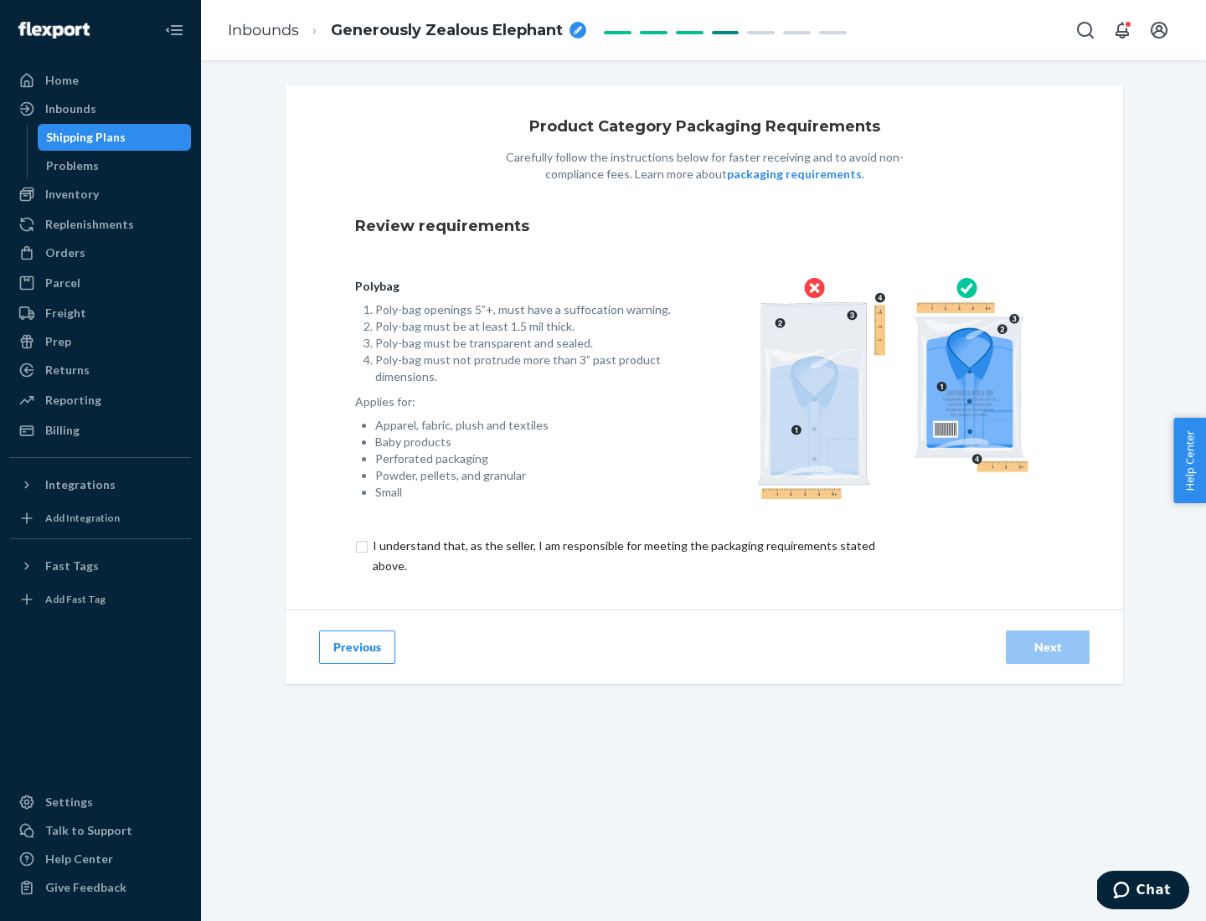
click at [622, 555] on input "checkbox" at bounding box center [633, 556] width 557 height 40
checkbox input "true"
click at [1048, 647] on div "Next" at bounding box center [1047, 647] width 55 height 17
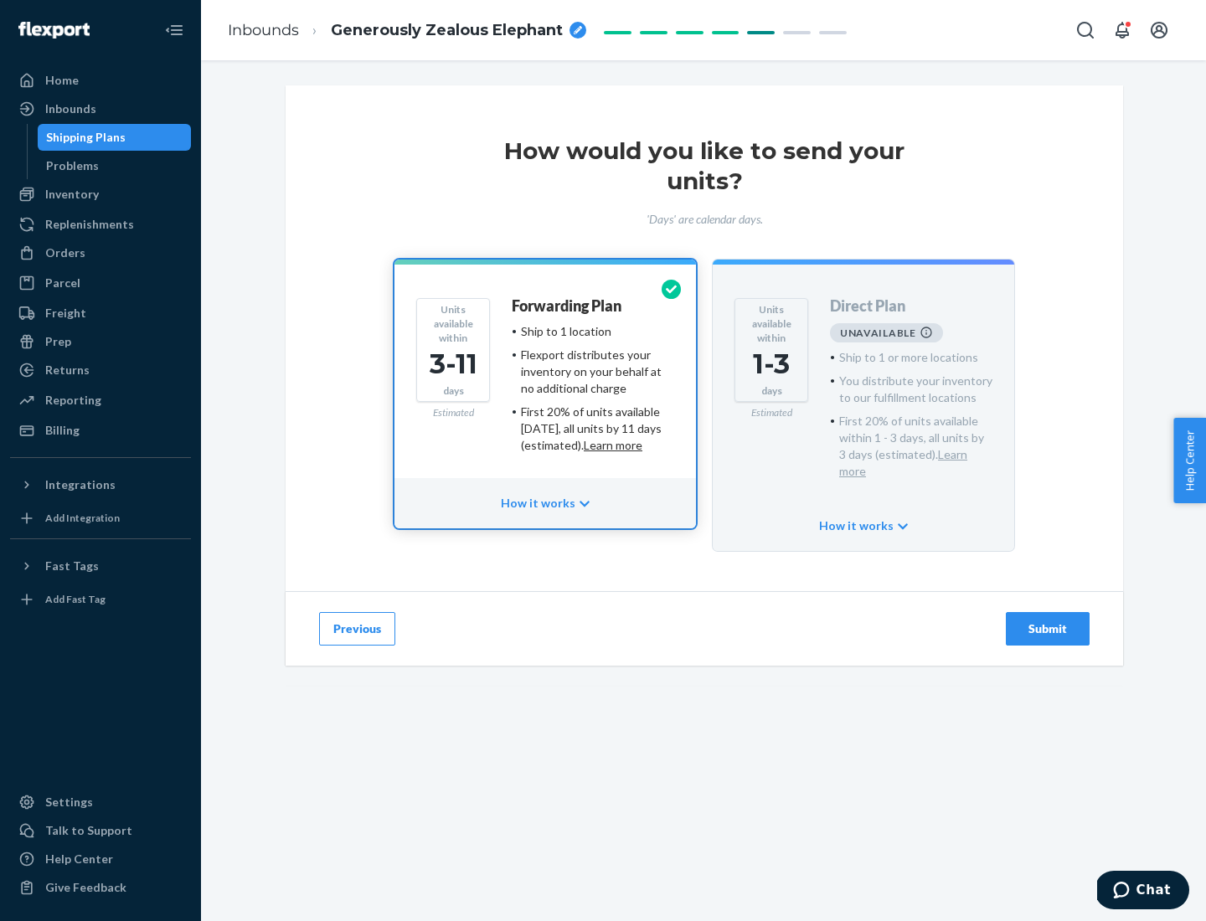
click at [568, 306] on h4 "Forwarding Plan" at bounding box center [567, 306] width 110 height 17
click at [1048, 621] on div "Submit" at bounding box center [1047, 629] width 55 height 17
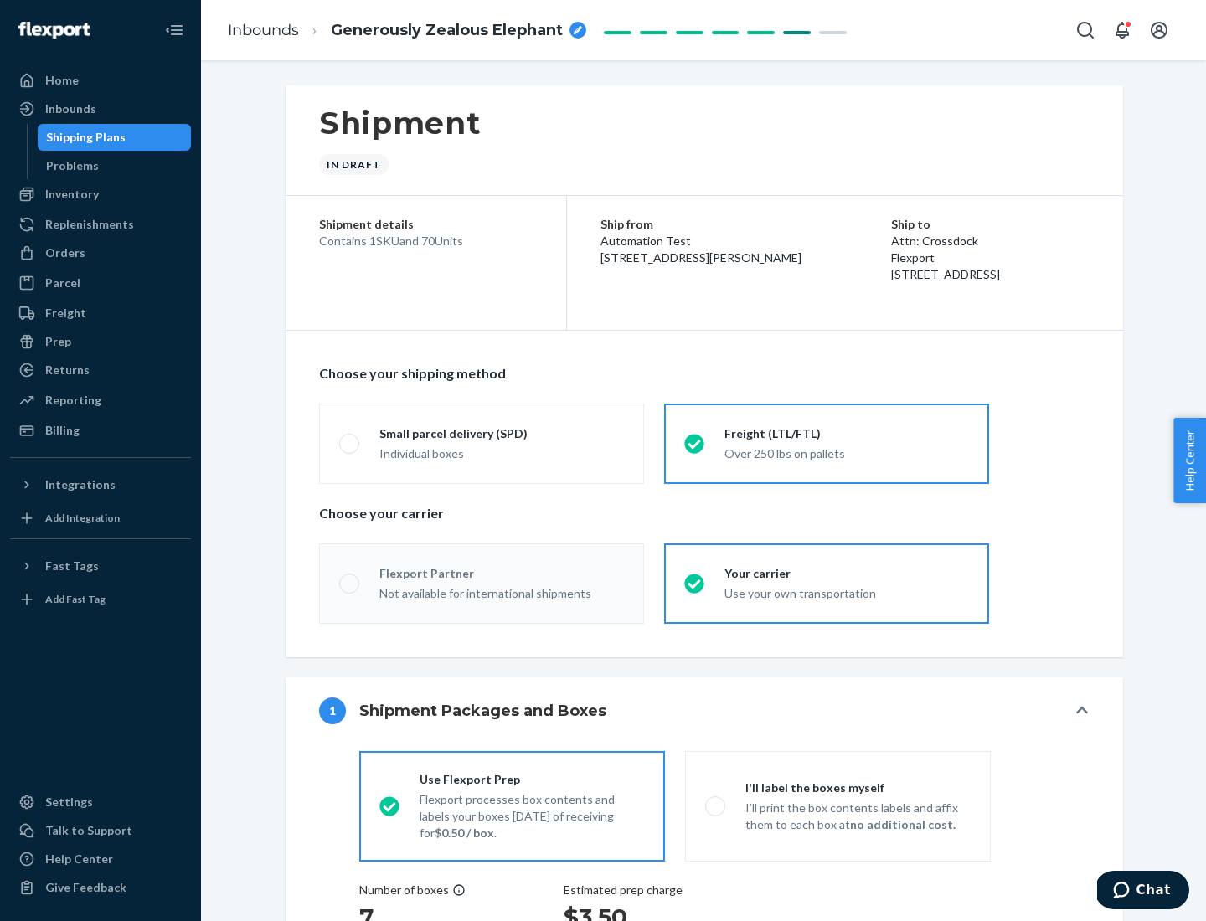
radio input "true"
radio input "false"
radio input "true"
radio input "false"
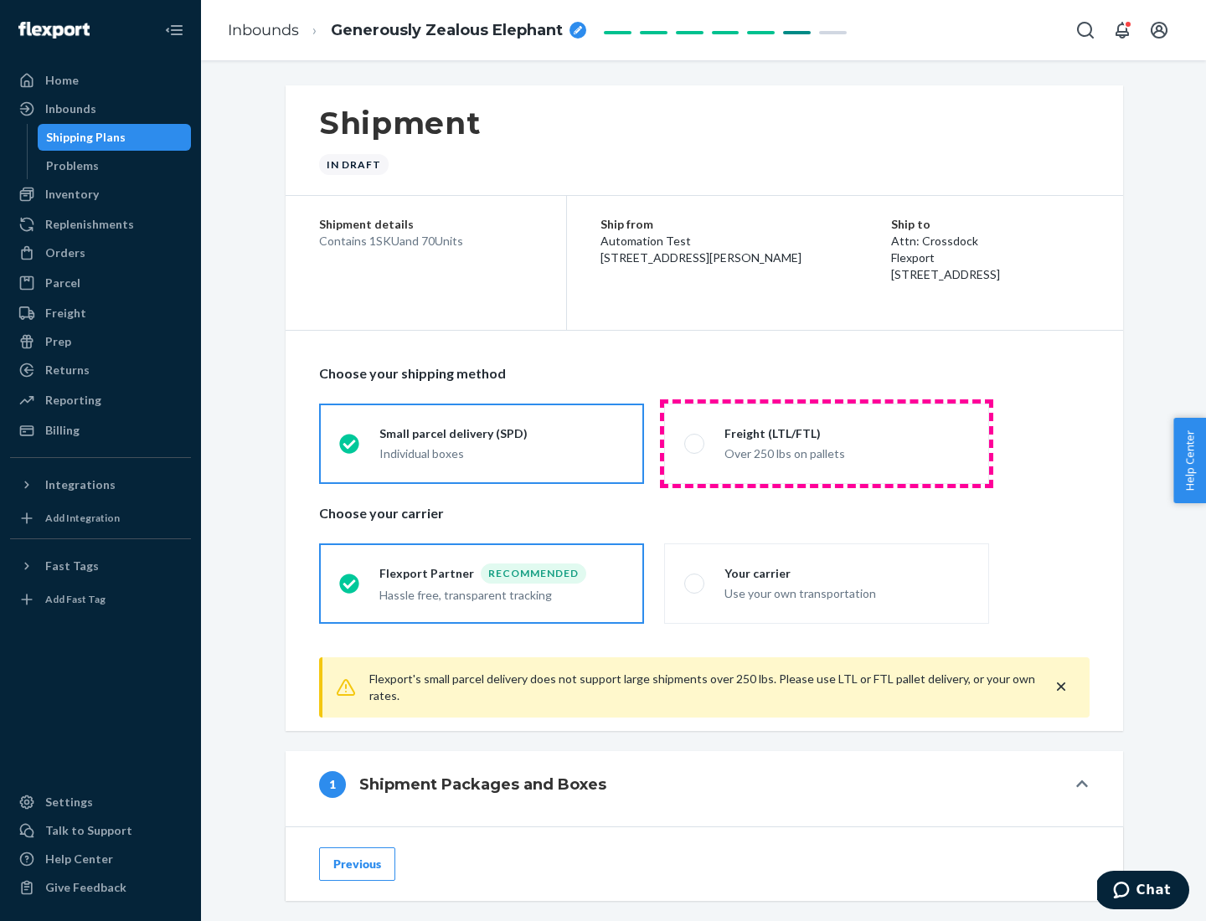
click at [827, 443] on div "Over 250 lbs on pallets" at bounding box center [846, 452] width 245 height 20
click at [695, 443] on input "Freight (LTL/FTL) Over 250 lbs on pallets" at bounding box center [689, 443] width 11 height 11
radio input "true"
radio input "false"
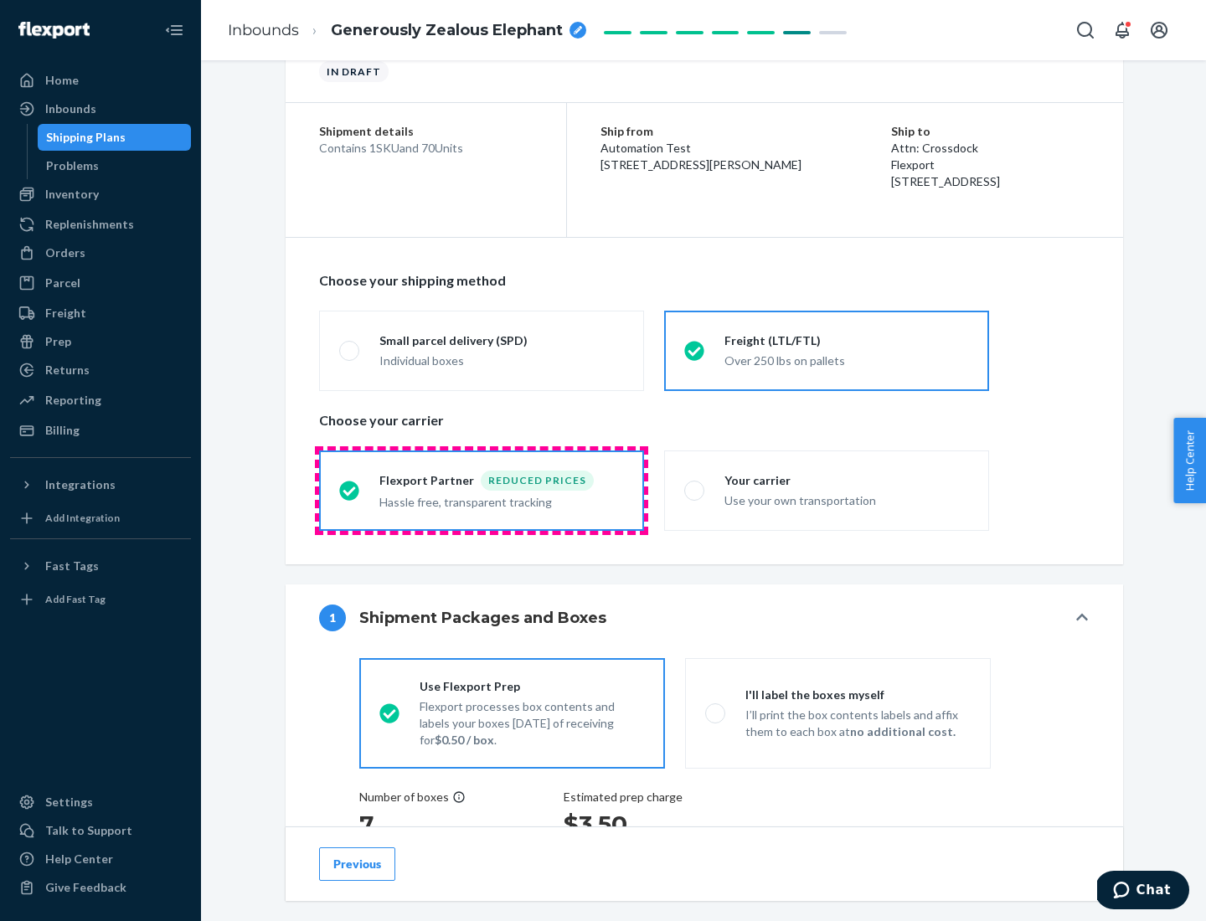
click at [482, 491] on div "Hassle free, transparent tracking" at bounding box center [501, 501] width 245 height 20
click at [350, 490] on input "Flexport Partner Reduced prices Hassle free, transparent tracking" at bounding box center [344, 490] width 11 height 11
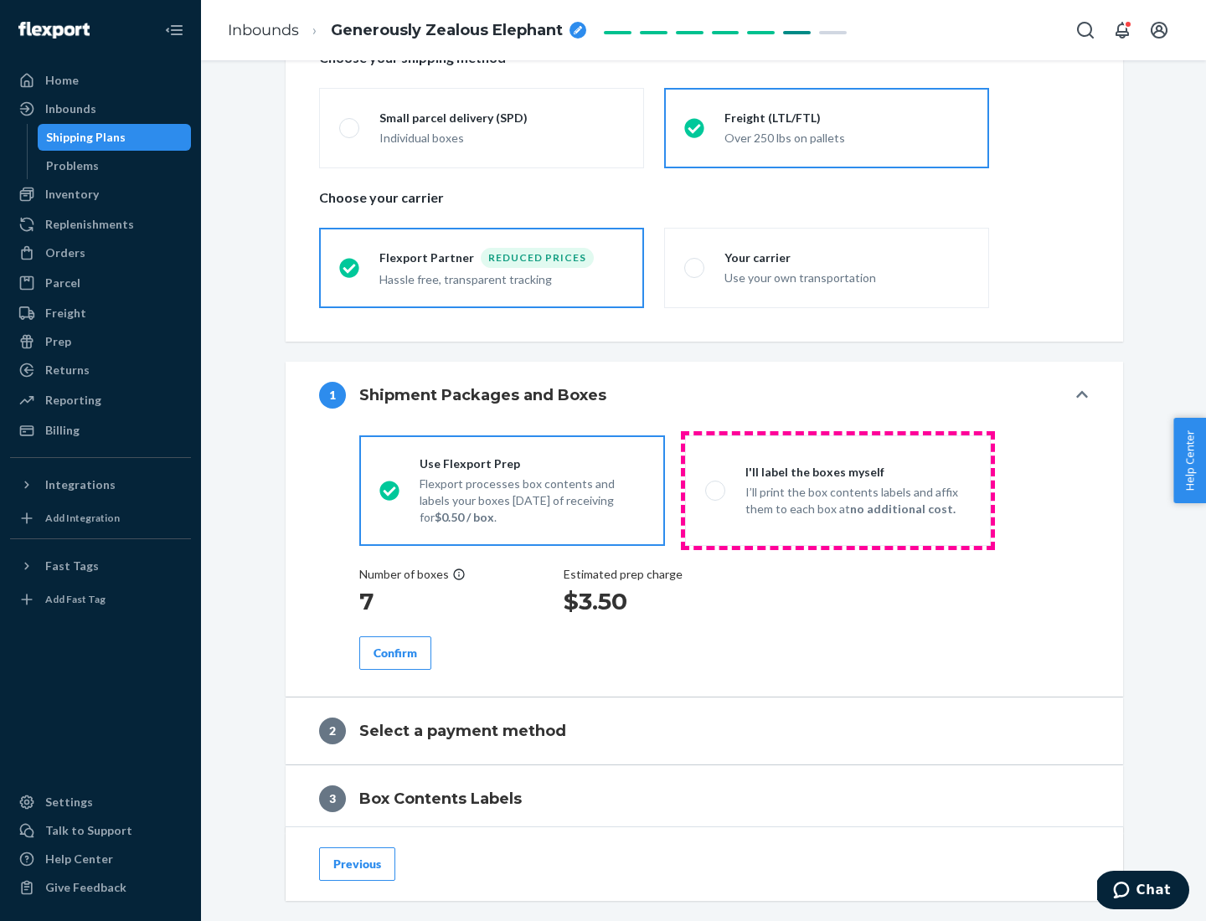
click at [838, 490] on p "I’ll print the box contents labels and affix them to each box at no additional …" at bounding box center [857, 501] width 225 height 34
click at [716, 490] on input "I'll label the boxes myself I’ll print the box contents labels and affix them t…" at bounding box center [710, 490] width 11 height 11
radio input "true"
radio input "false"
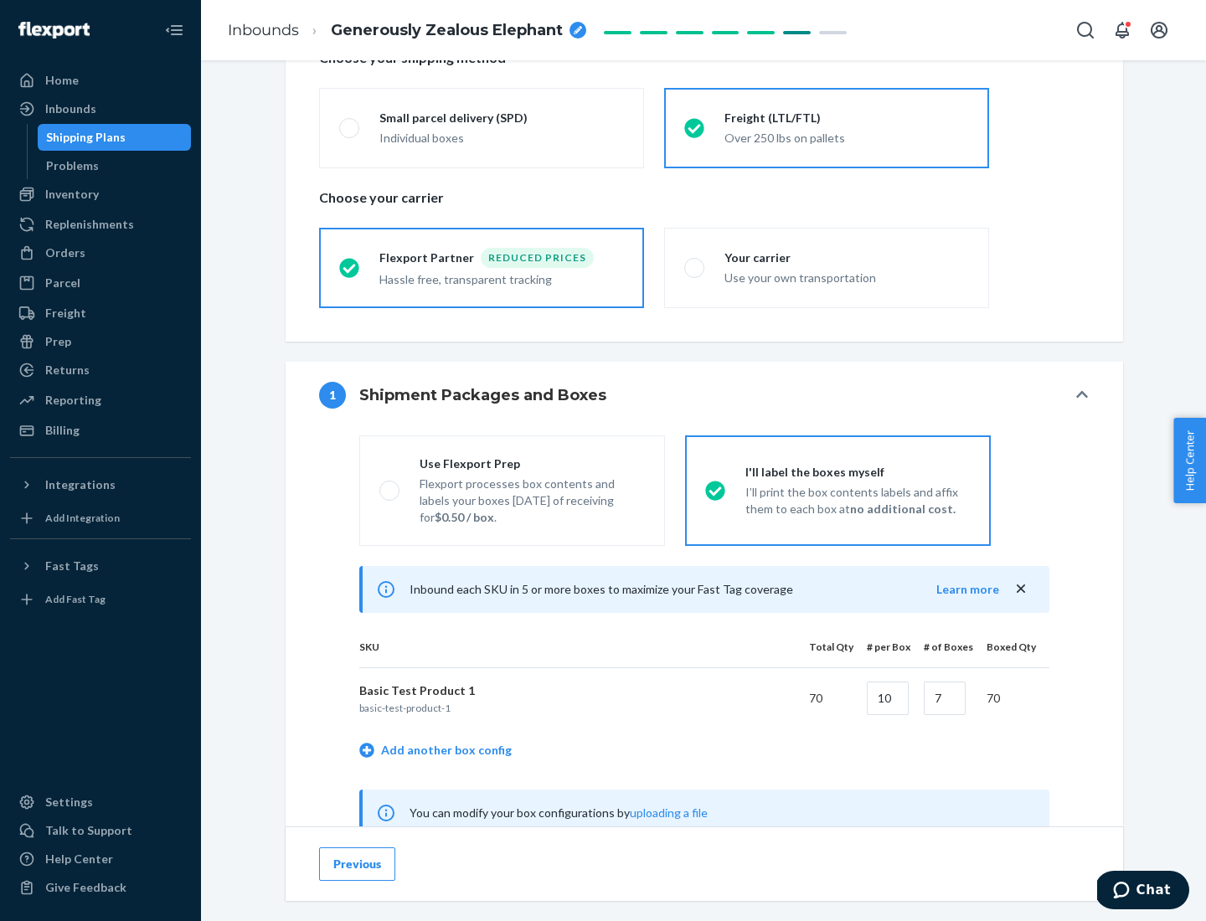
scroll to position [523, 0]
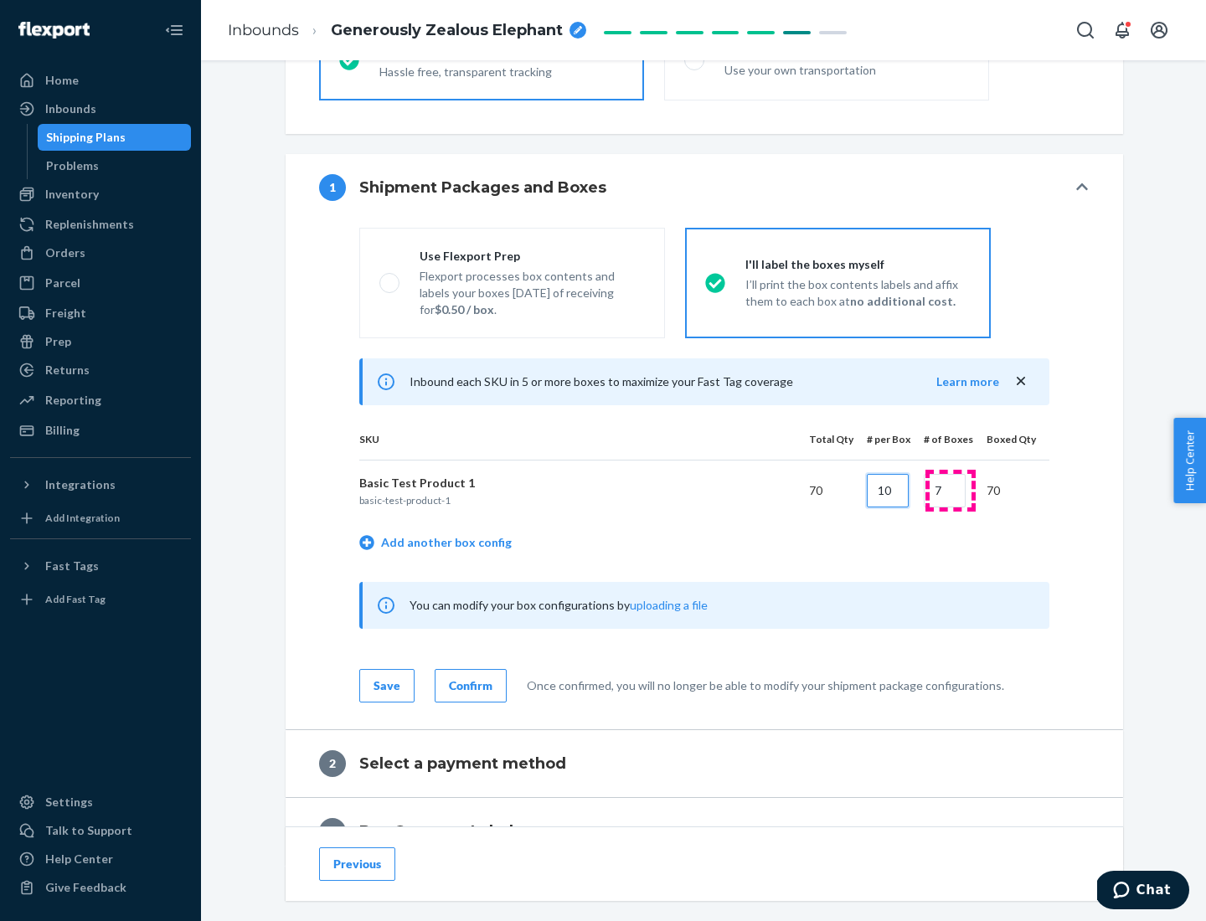
type input "10"
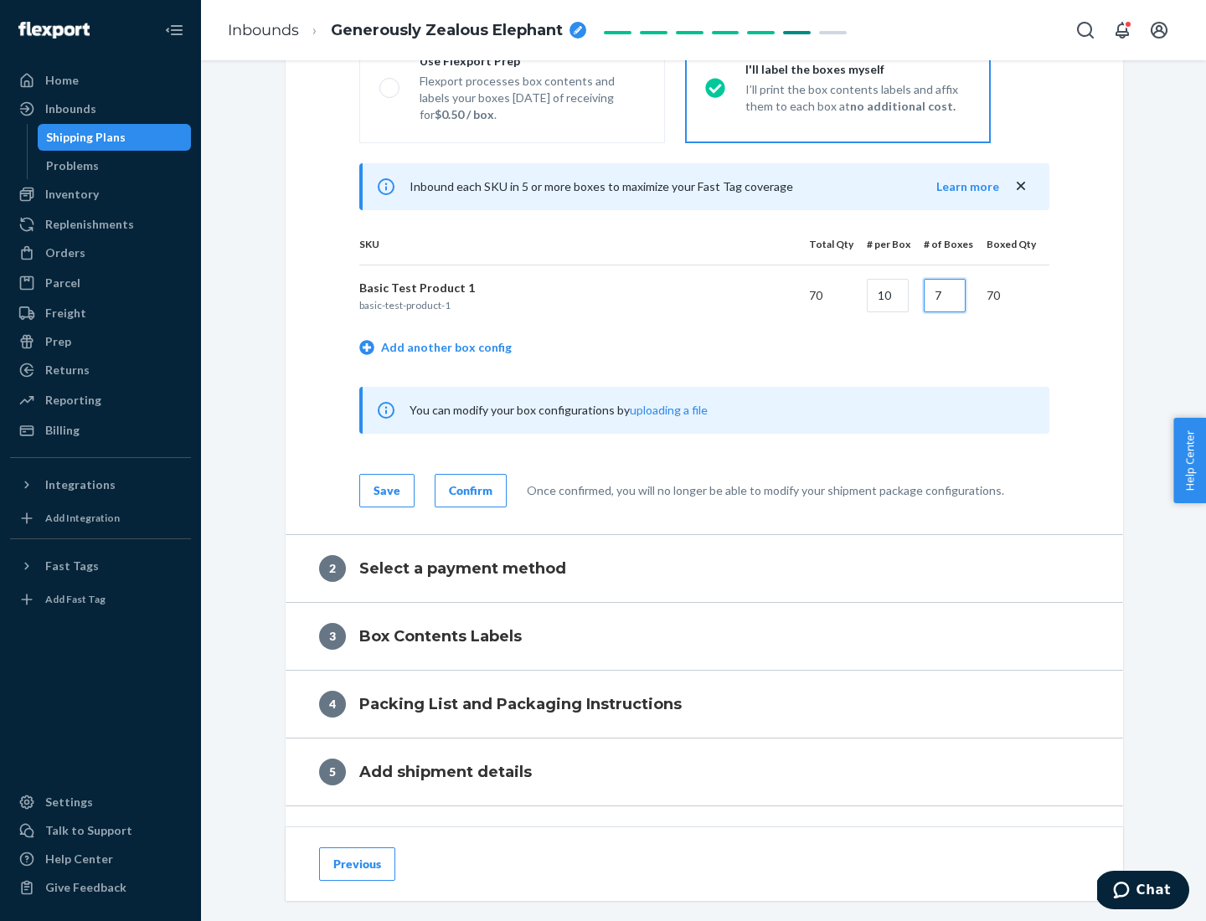
type input "7"
click at [468, 490] on div "Confirm" at bounding box center [471, 490] width 44 height 17
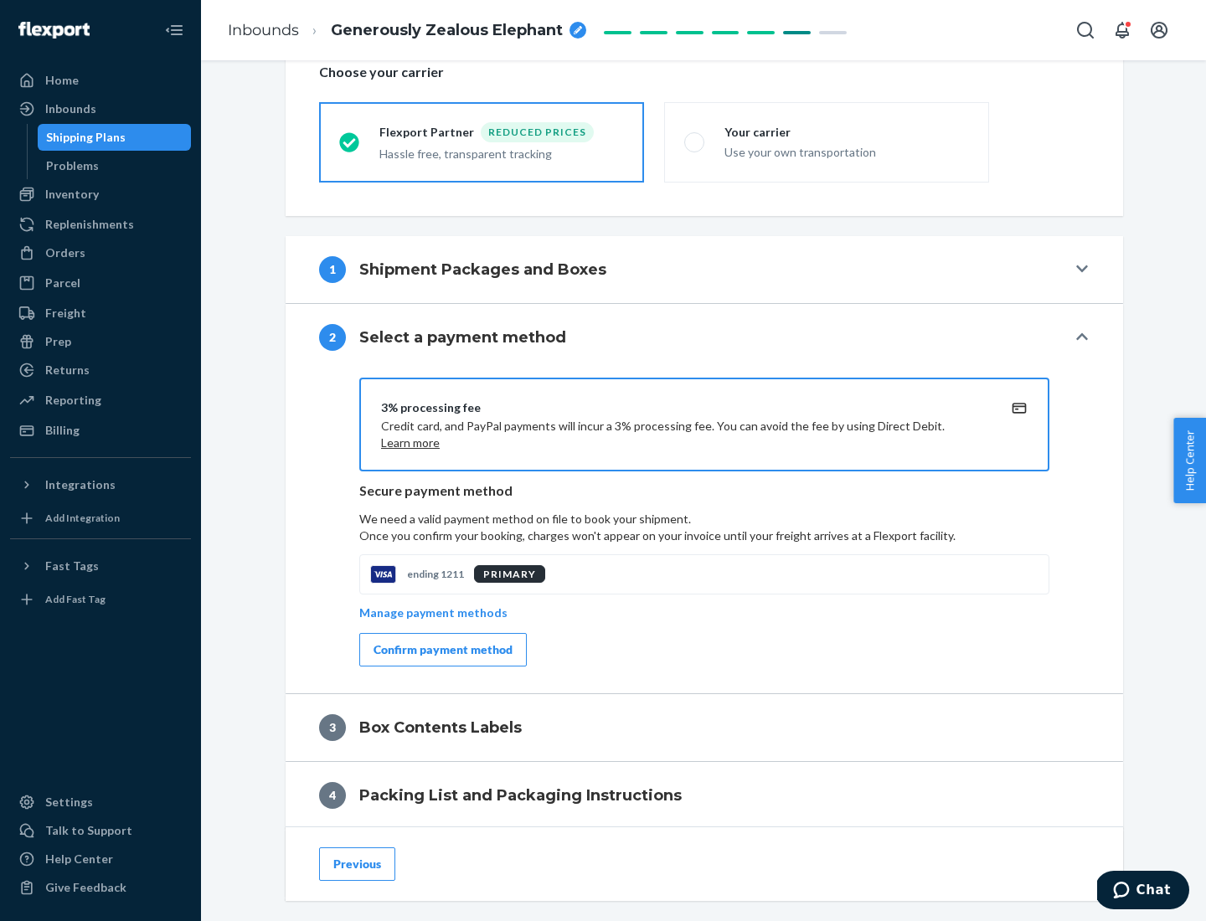
scroll to position [600, 0]
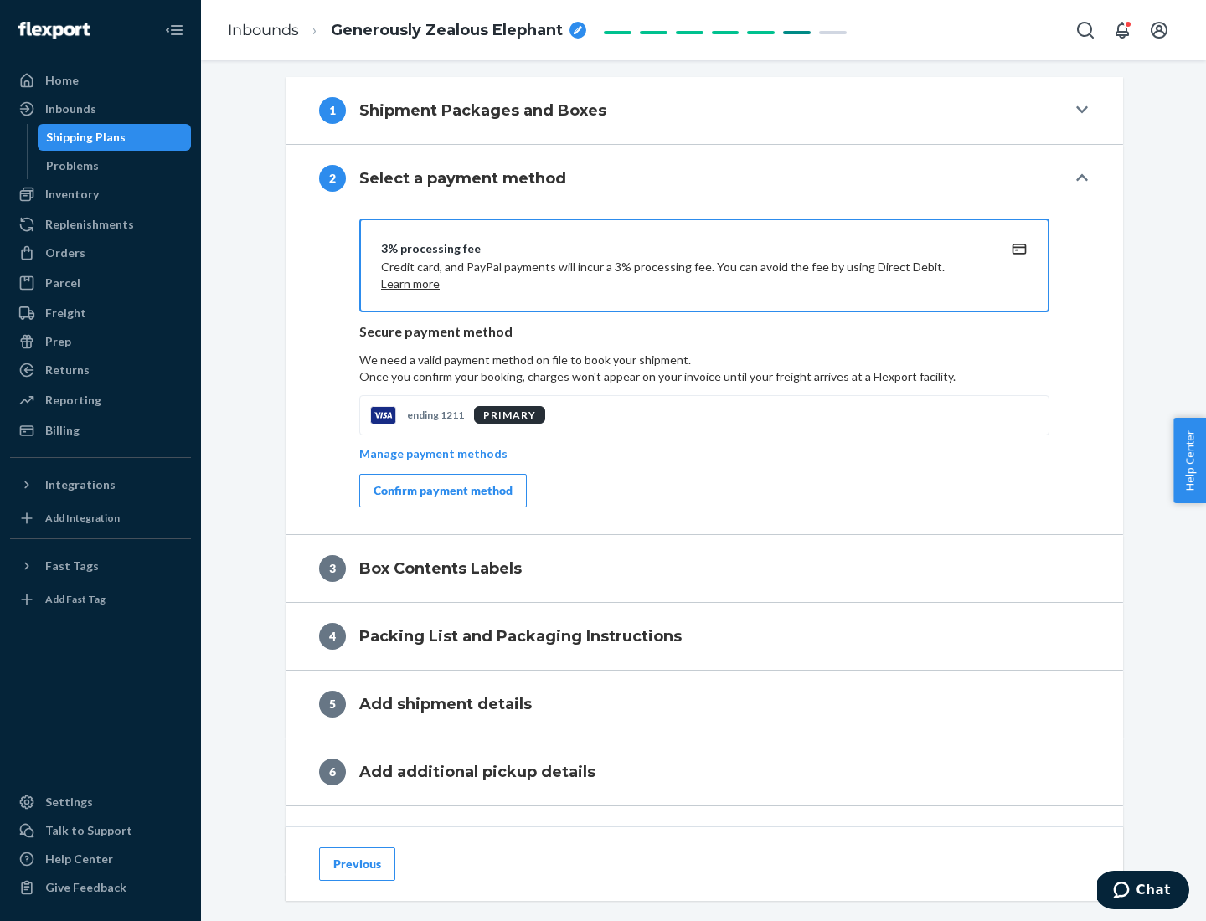
click at [441, 491] on div "Confirm payment method" at bounding box center [443, 490] width 139 height 17
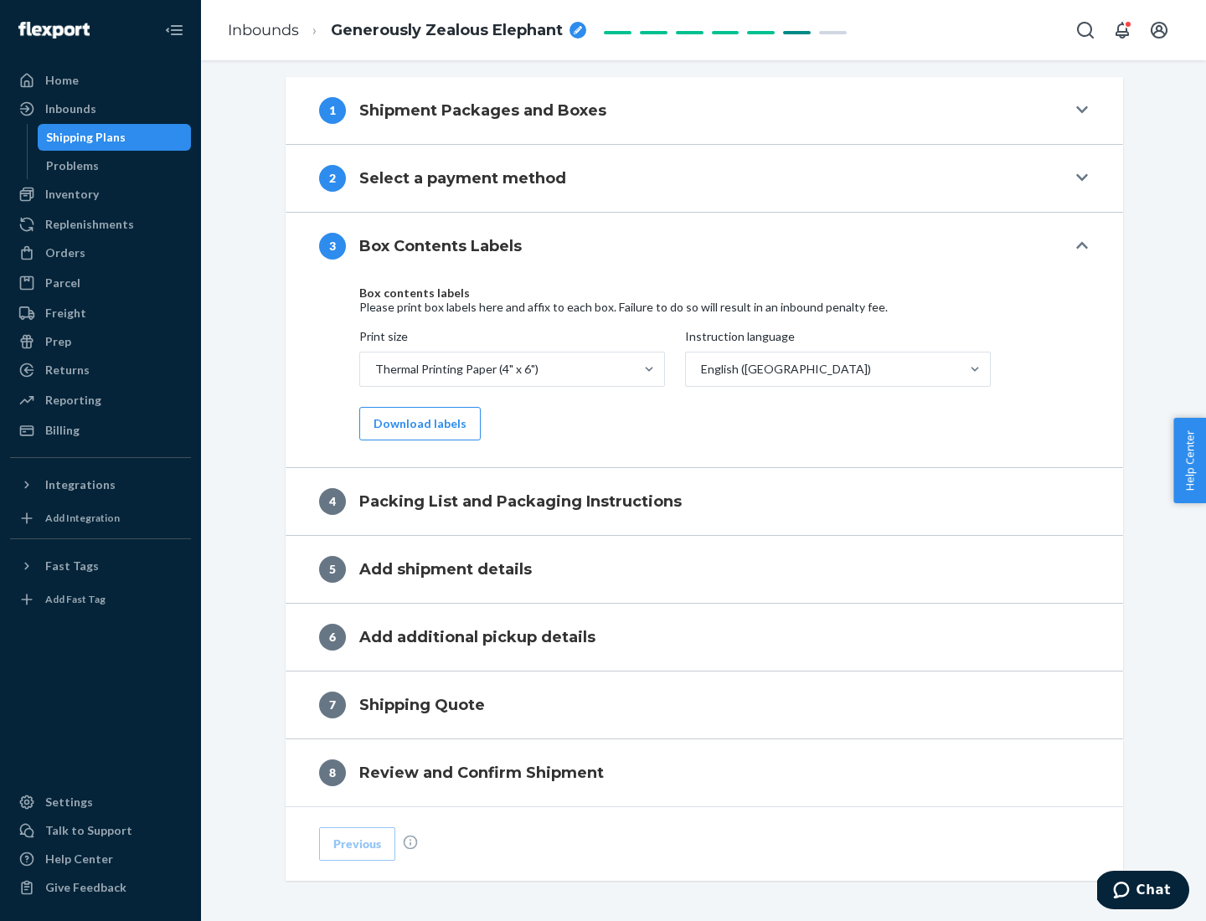
scroll to position [533, 0]
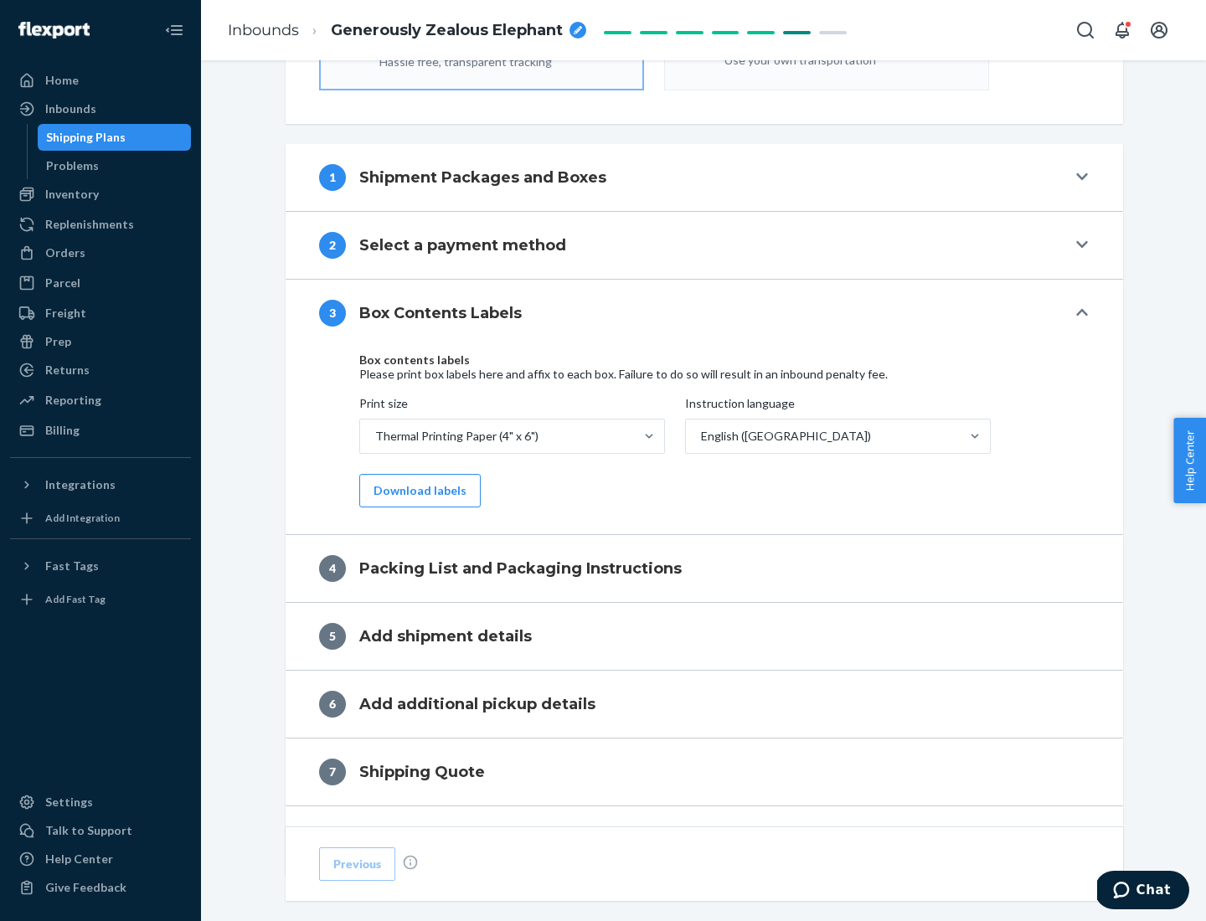
click at [416, 491] on button "Download labels" at bounding box center [419, 491] width 121 height 34
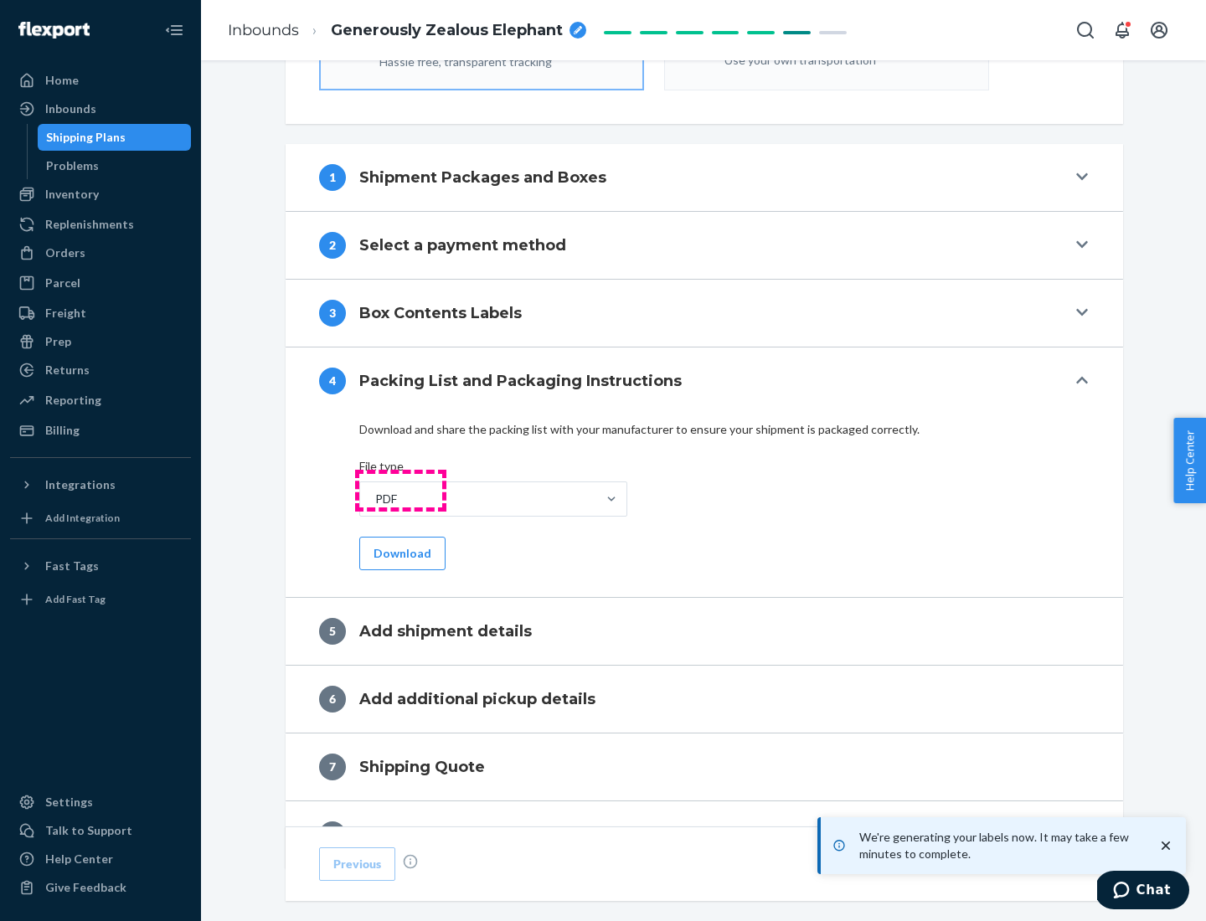
scroll to position [596, 0]
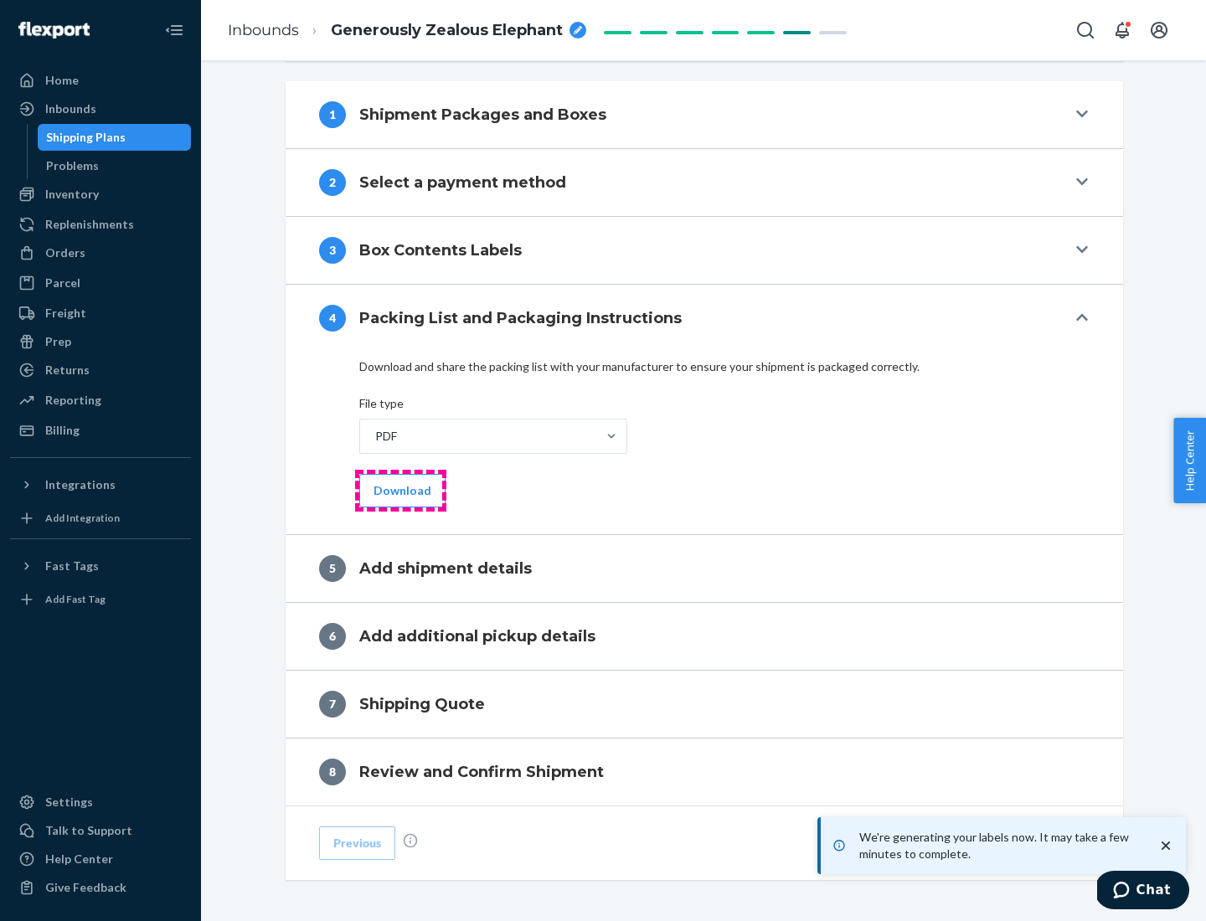
click at [400, 490] on button "Download" at bounding box center [402, 491] width 86 height 34
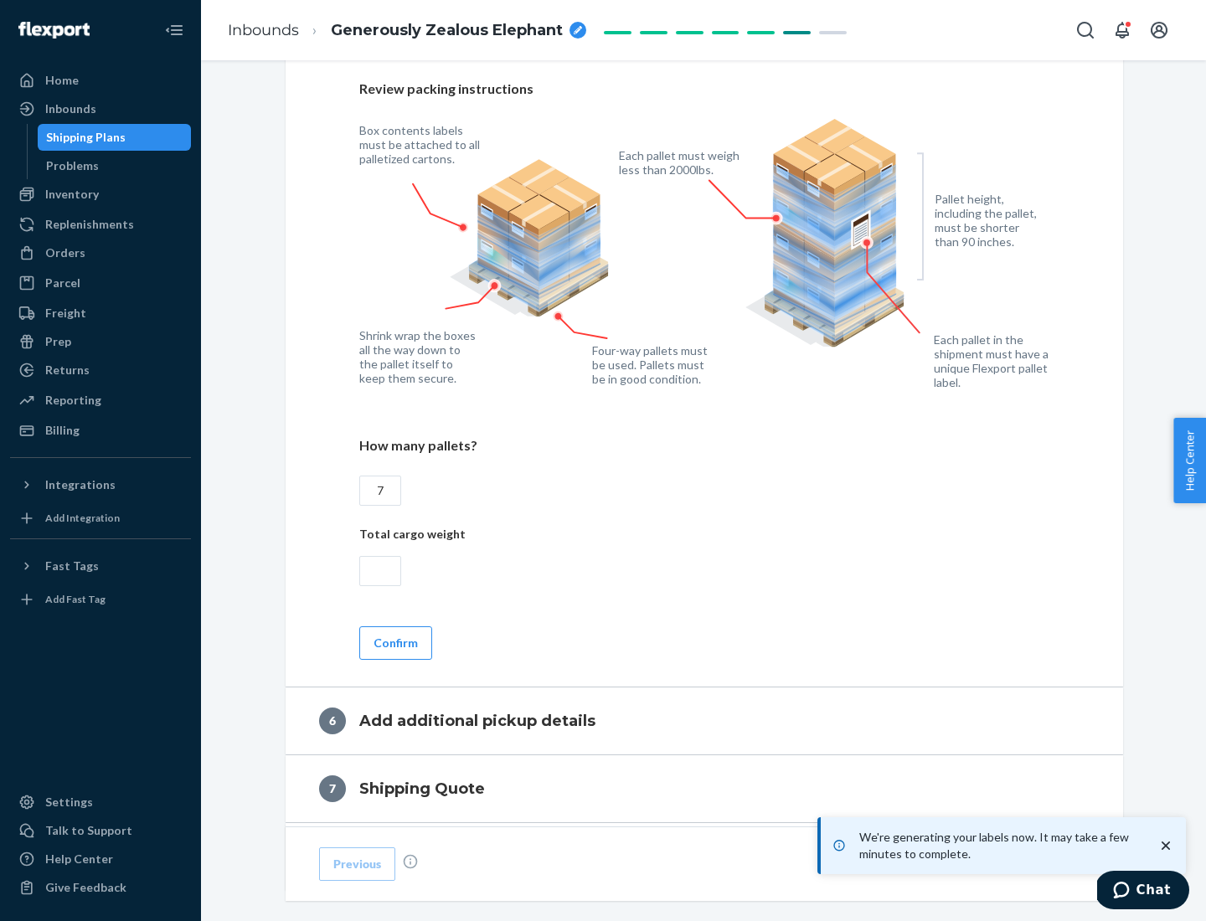
scroll to position [1155, 0]
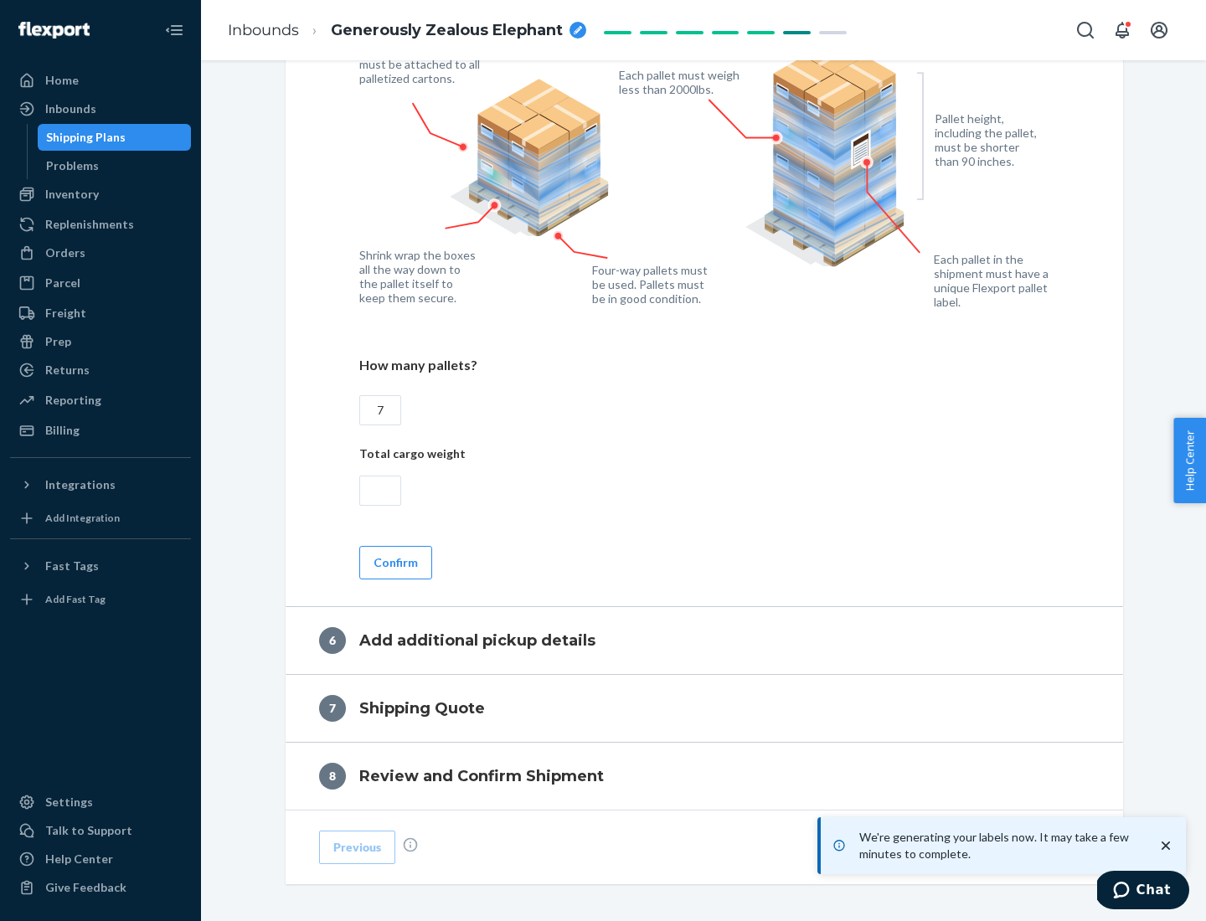
type input "7"
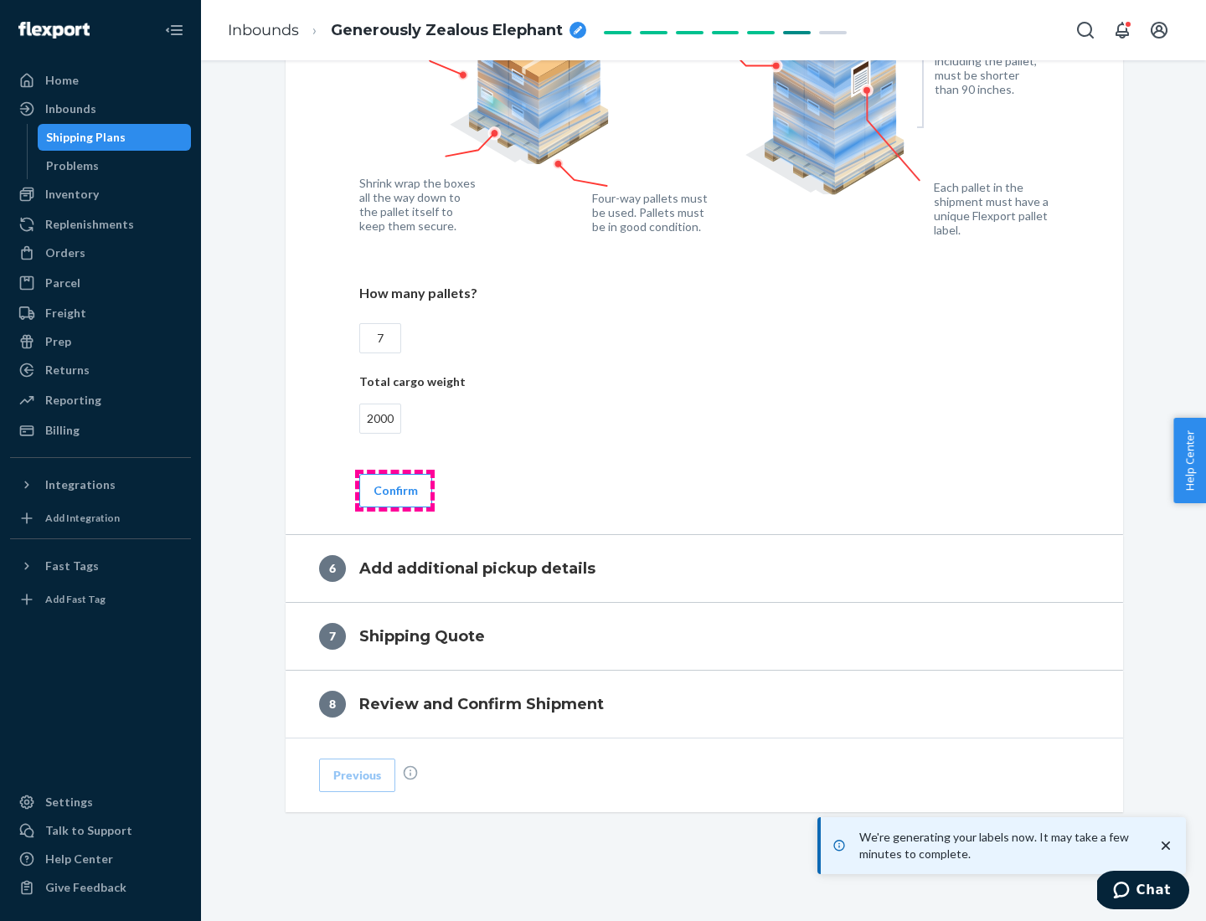
type input "2000"
click at [394, 490] on button "Confirm" at bounding box center [395, 491] width 73 height 34
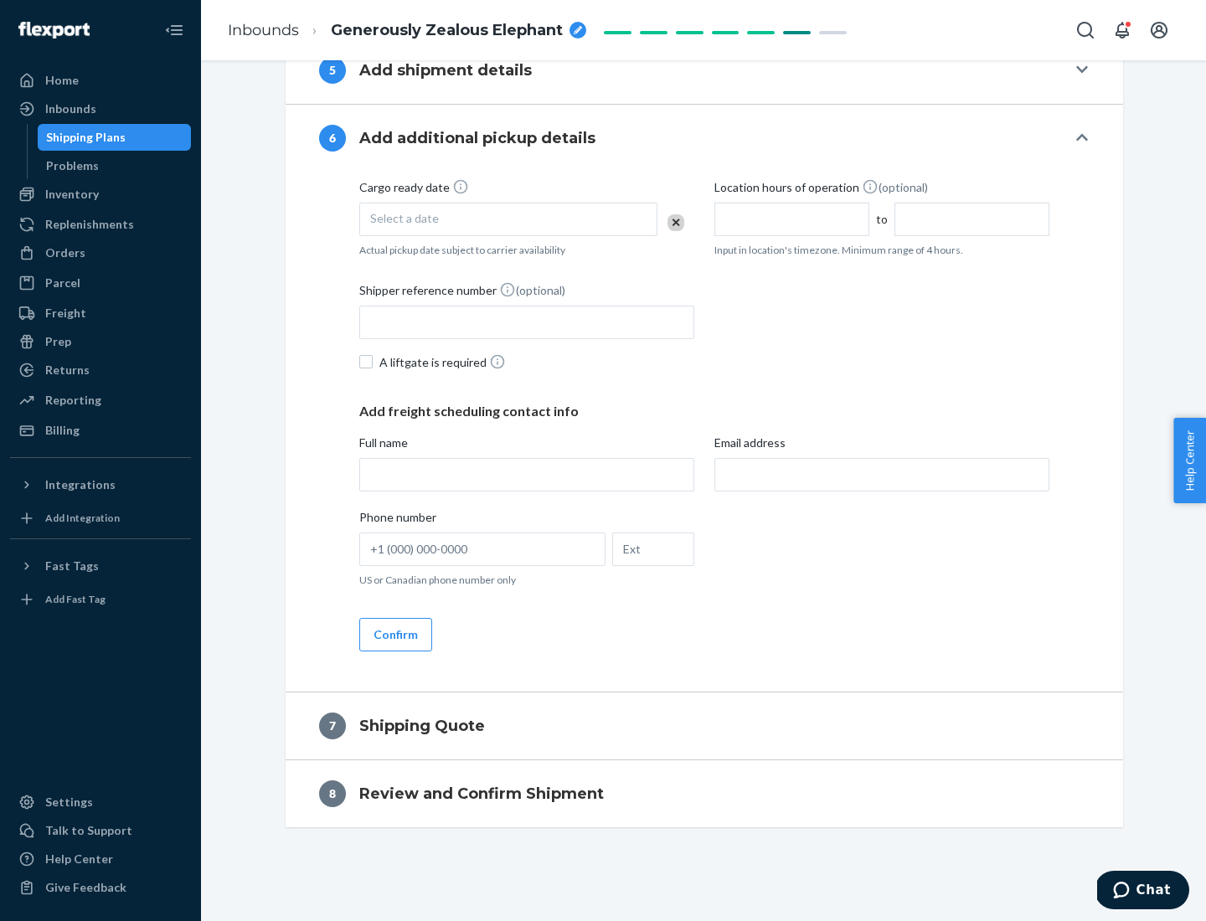
scroll to position [641, 0]
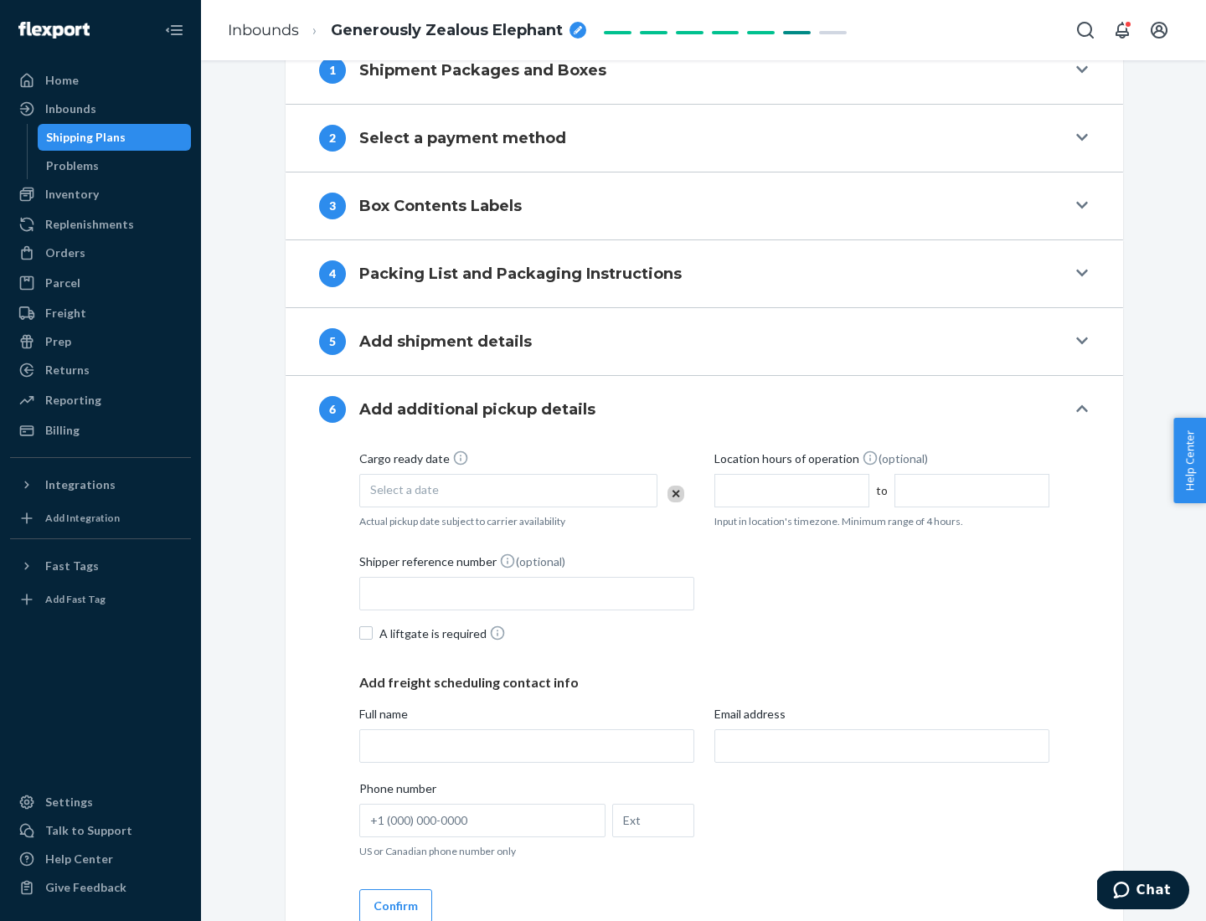
click at [508, 490] on div "Select a date" at bounding box center [508, 491] width 298 height 34
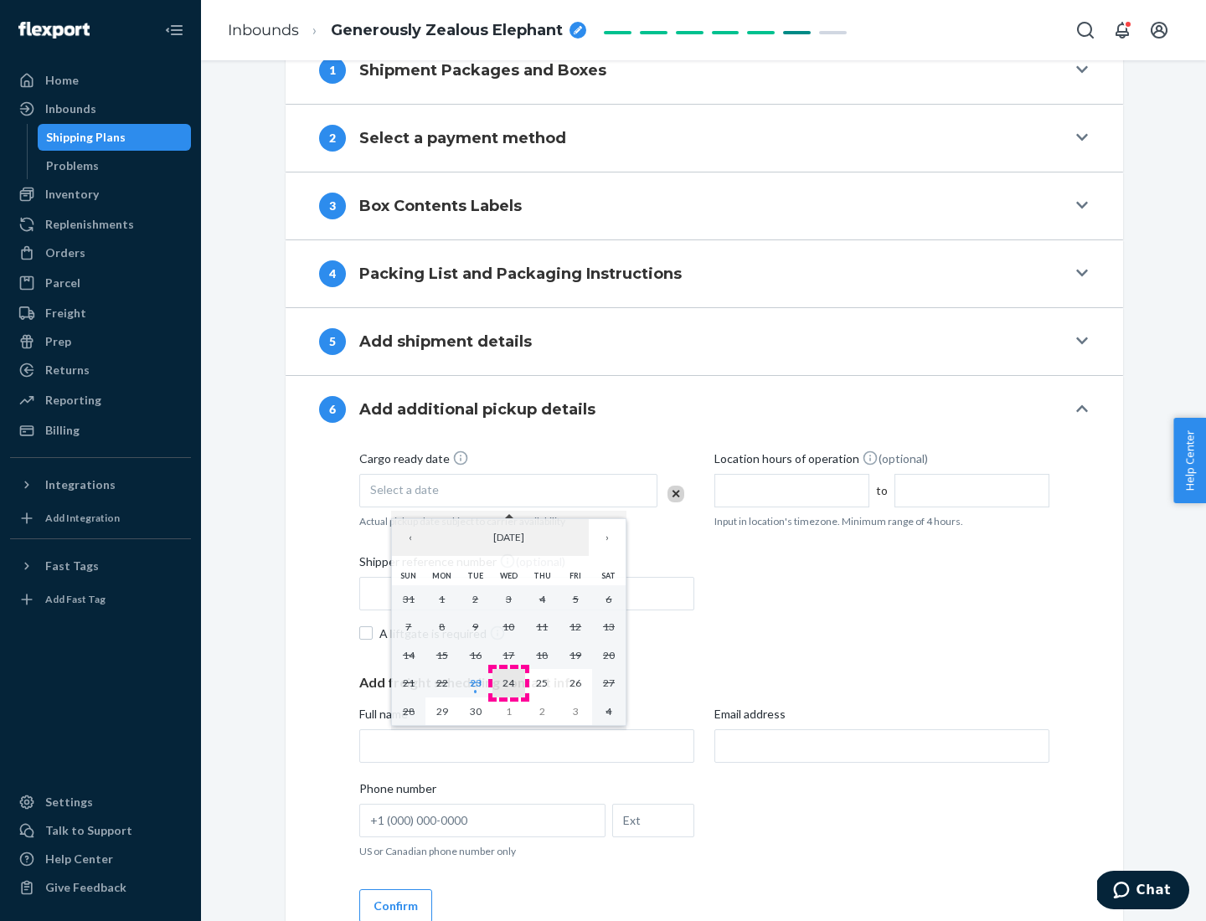
click at [508, 683] on abbr "24" at bounding box center [509, 683] width 12 height 13
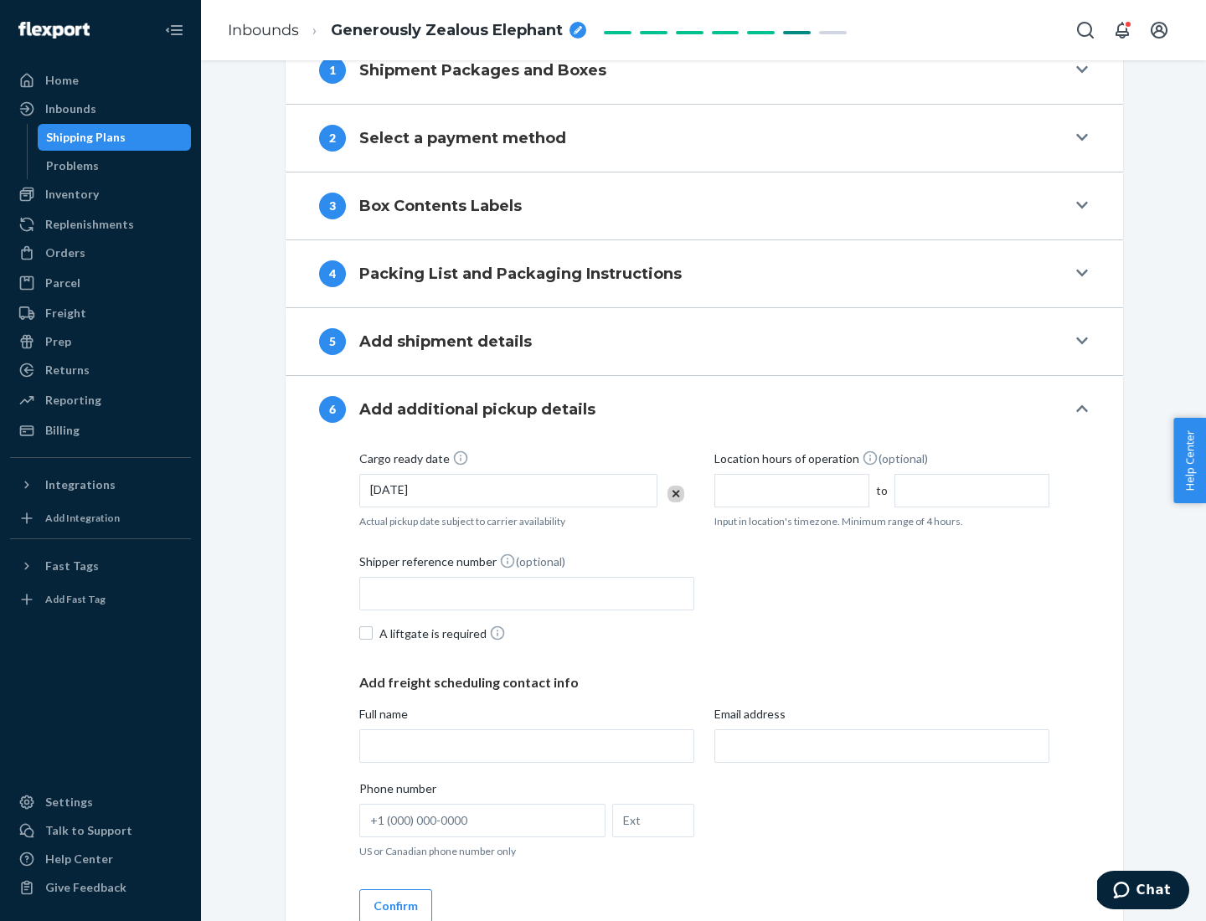
scroll to position [896, 0]
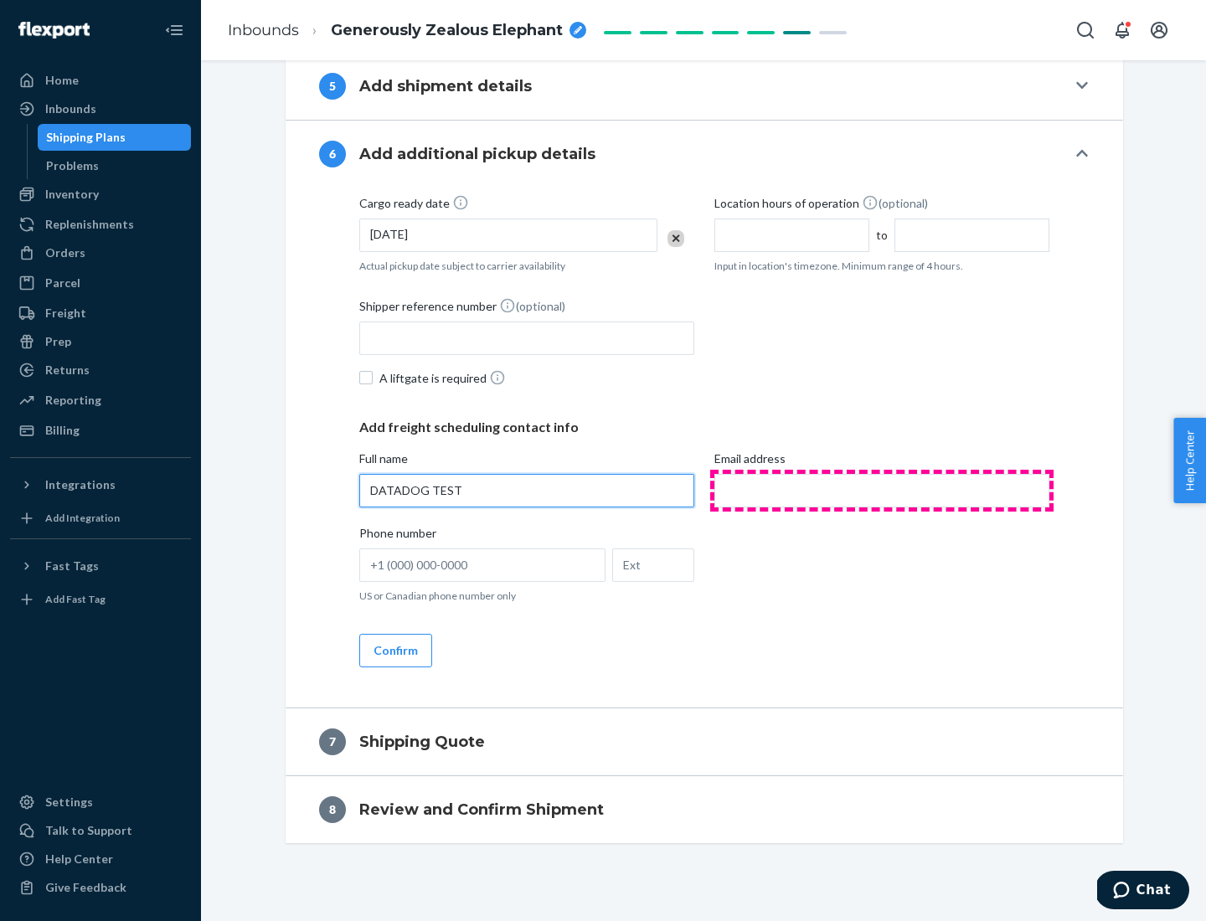
type input "DATADOG TEST"
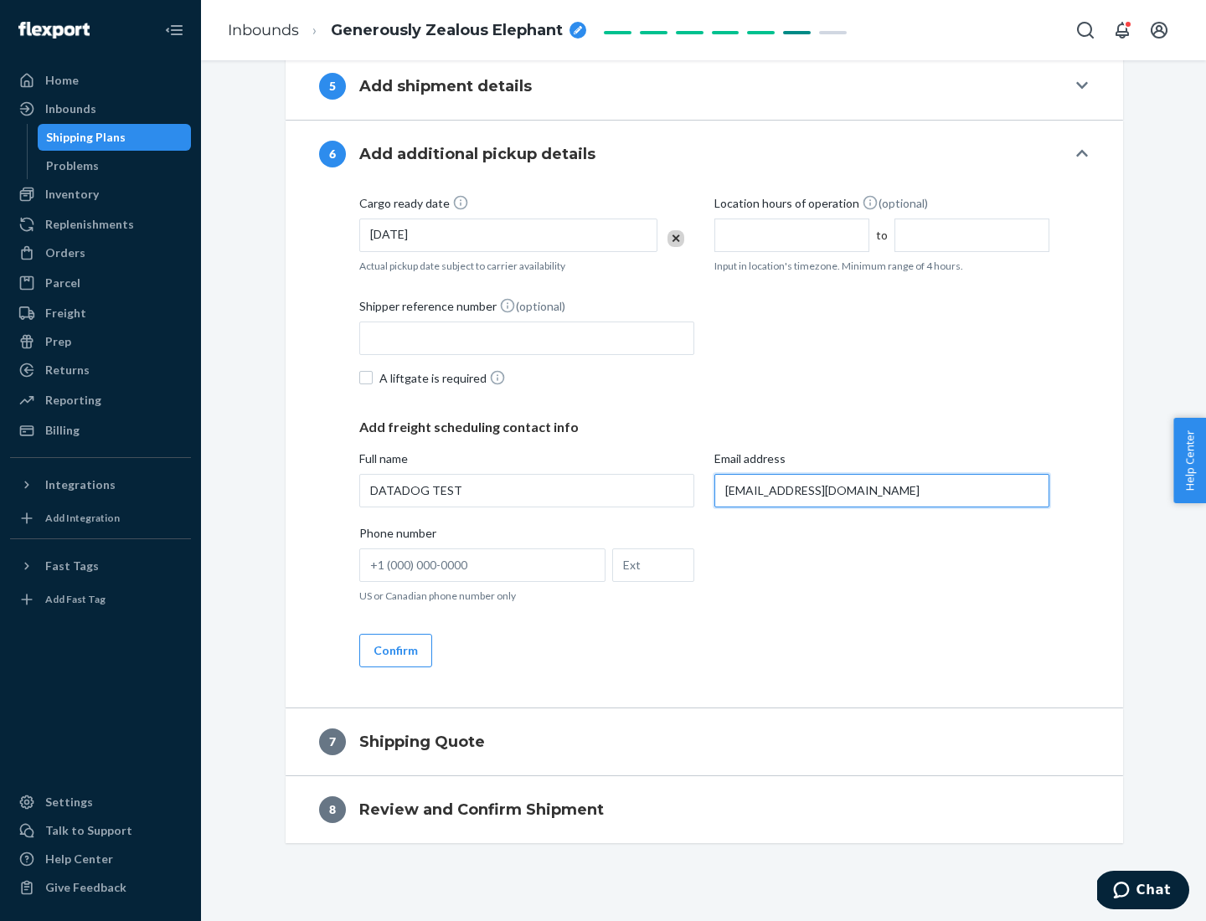
scroll to position [912, 0]
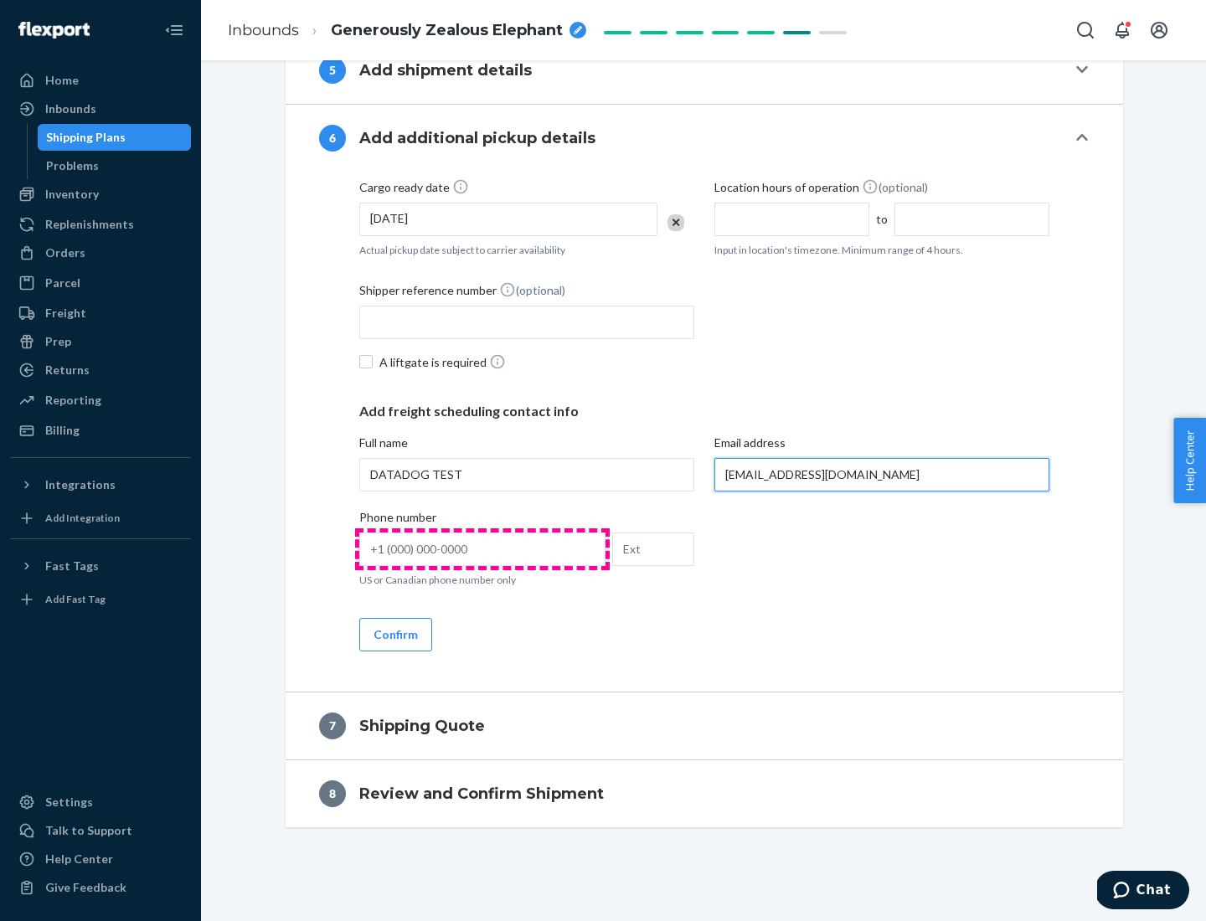
type input "[EMAIL_ADDRESS][DOMAIN_NAME]"
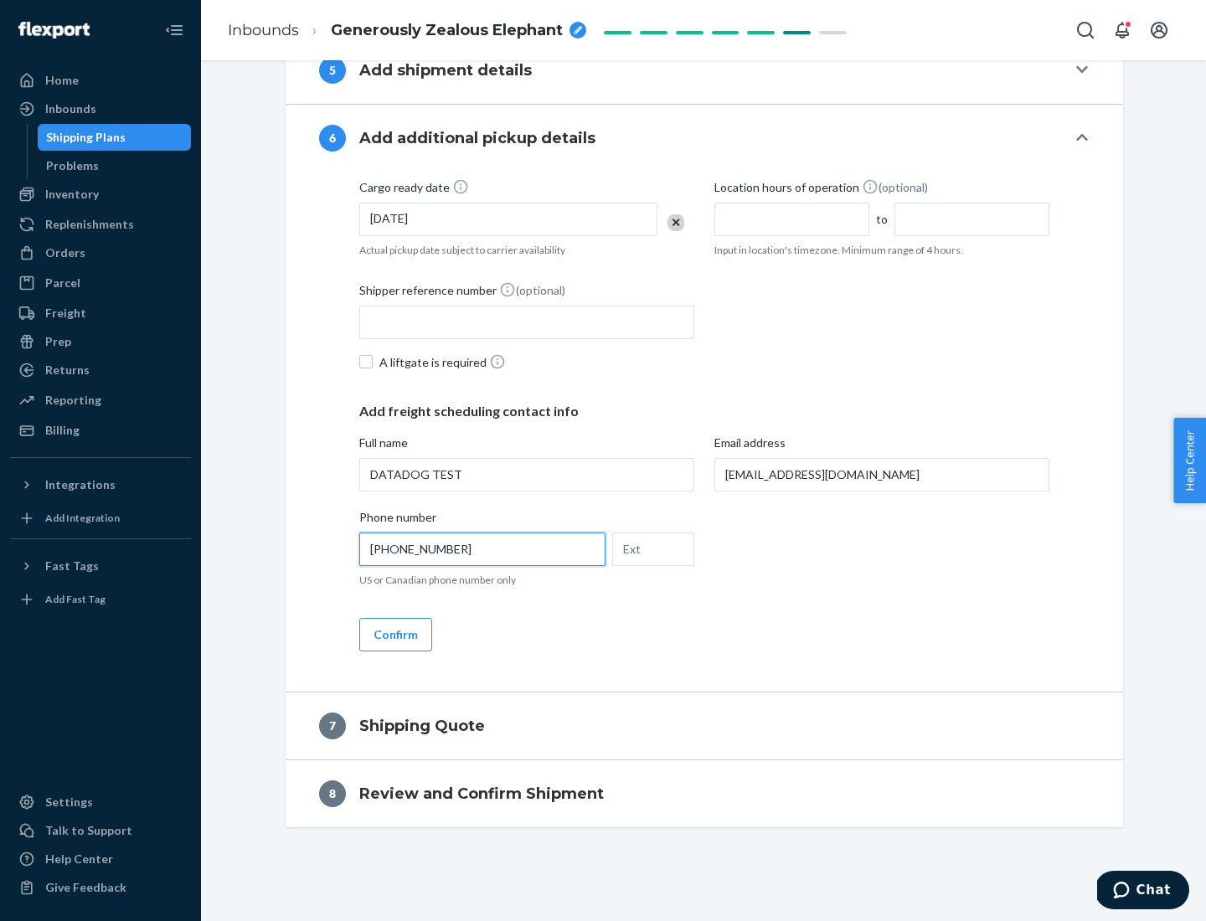
type input "[PHONE_NUMBER]"
click at [394, 634] on button "Confirm" at bounding box center [395, 635] width 73 height 34
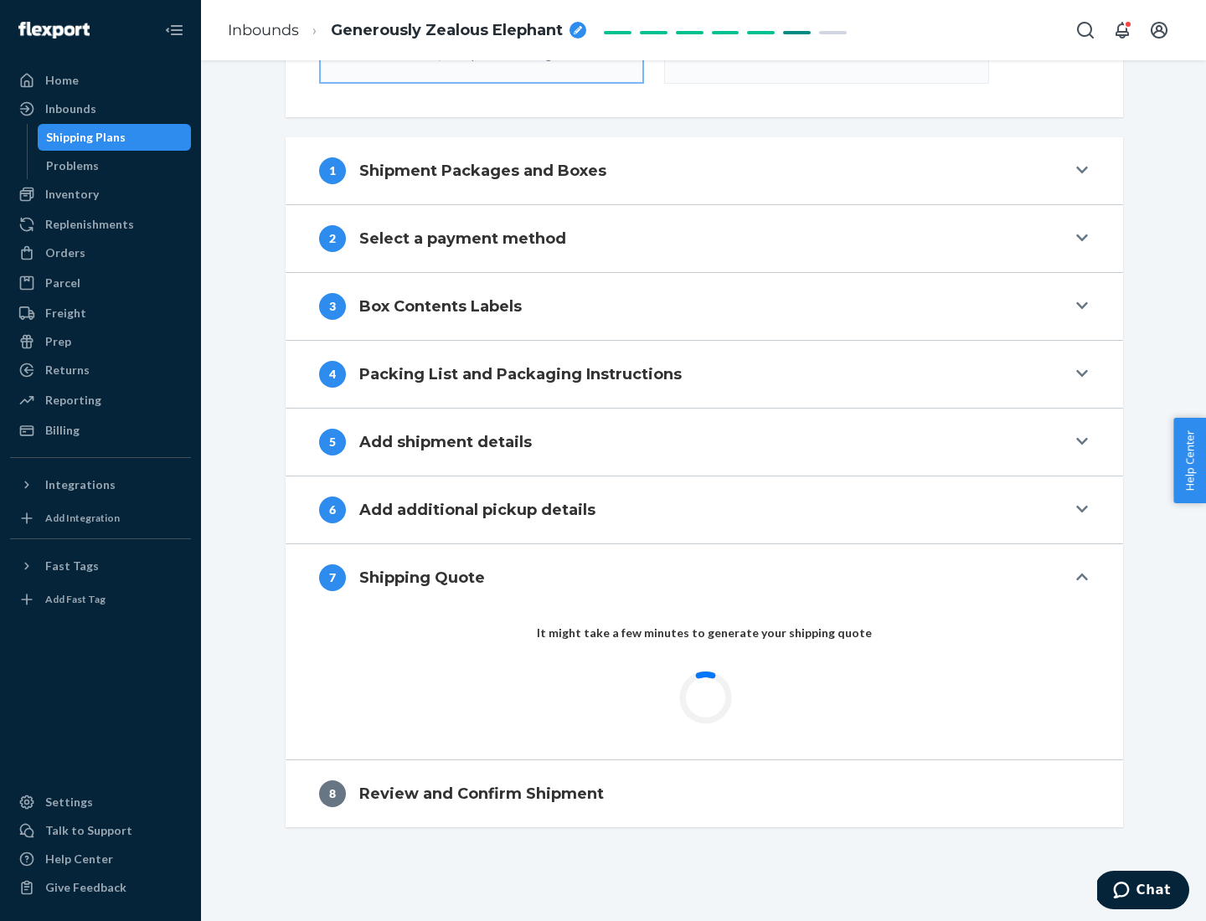
scroll to position [600, 0]
